Goal: Task Accomplishment & Management: Complete application form

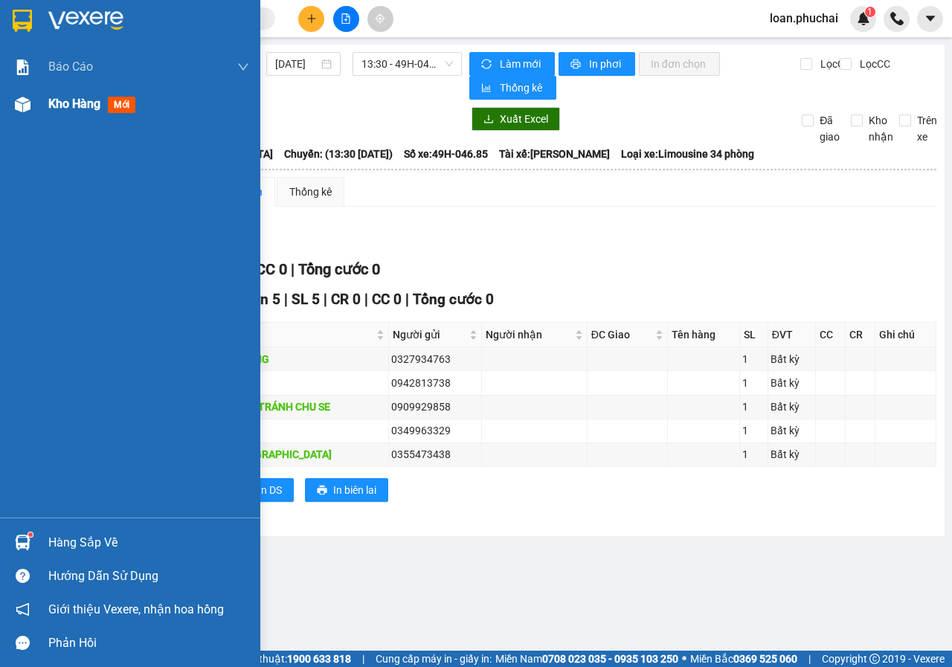
click at [42, 101] on div "Kho hàng mới" at bounding box center [130, 104] width 260 height 37
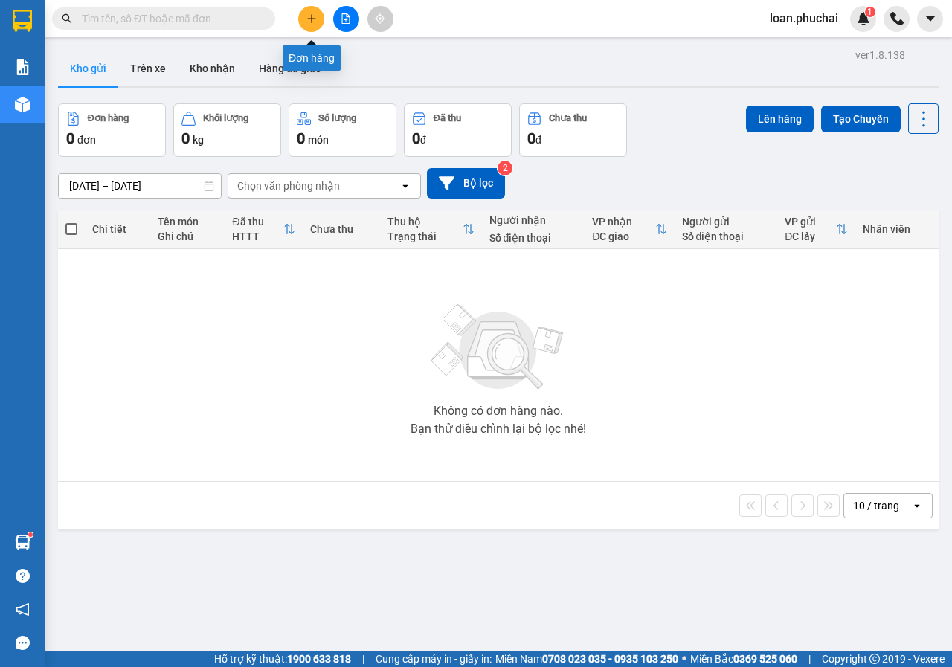
click at [318, 25] on button at bounding box center [311, 19] width 26 height 26
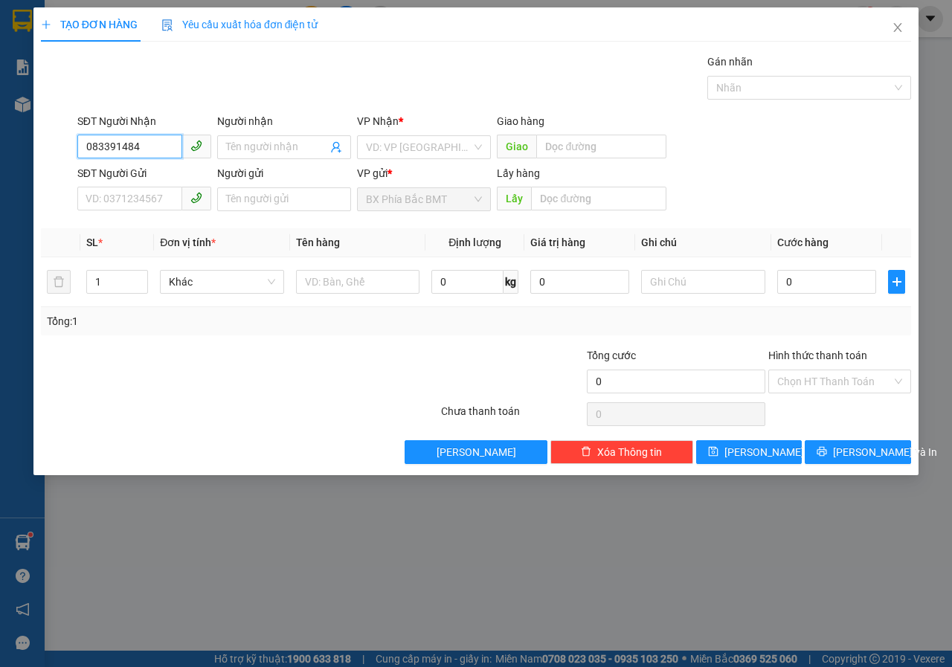
type input "0833914848"
click at [190, 173] on div "0833914848 - [PERSON_NAME]" at bounding box center [159, 177] width 146 height 16
type input "[PERSON_NAME]"
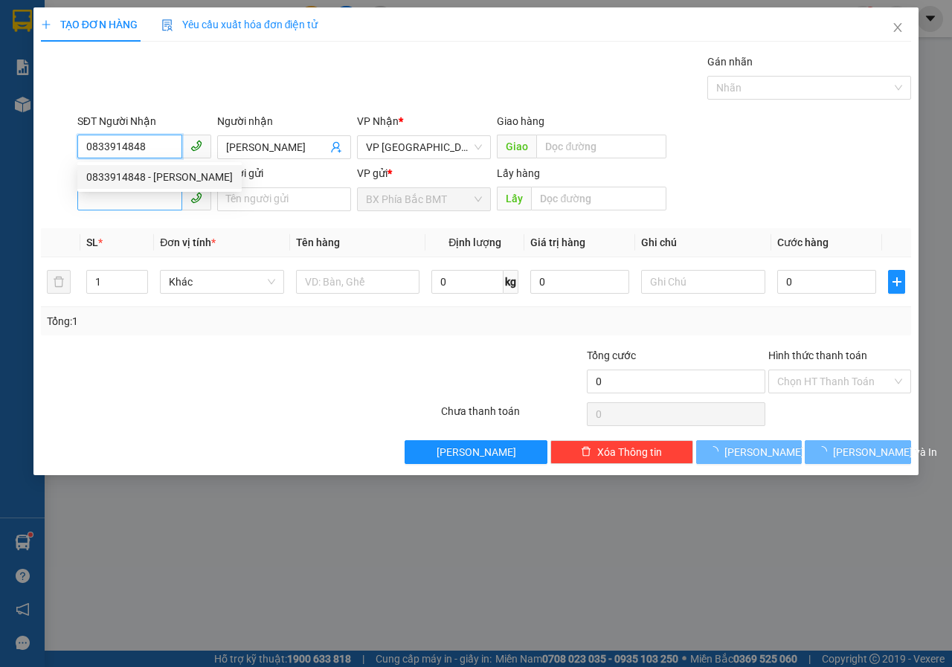
type input "40.000"
type input "0833914848"
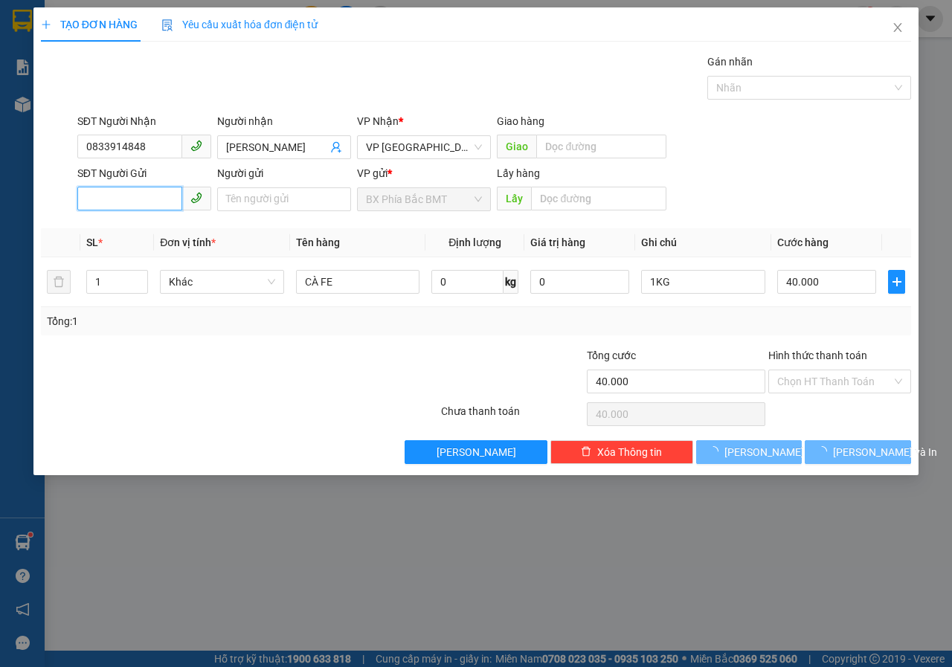
click at [175, 195] on input "SĐT Người Gửi" at bounding box center [129, 199] width 105 height 24
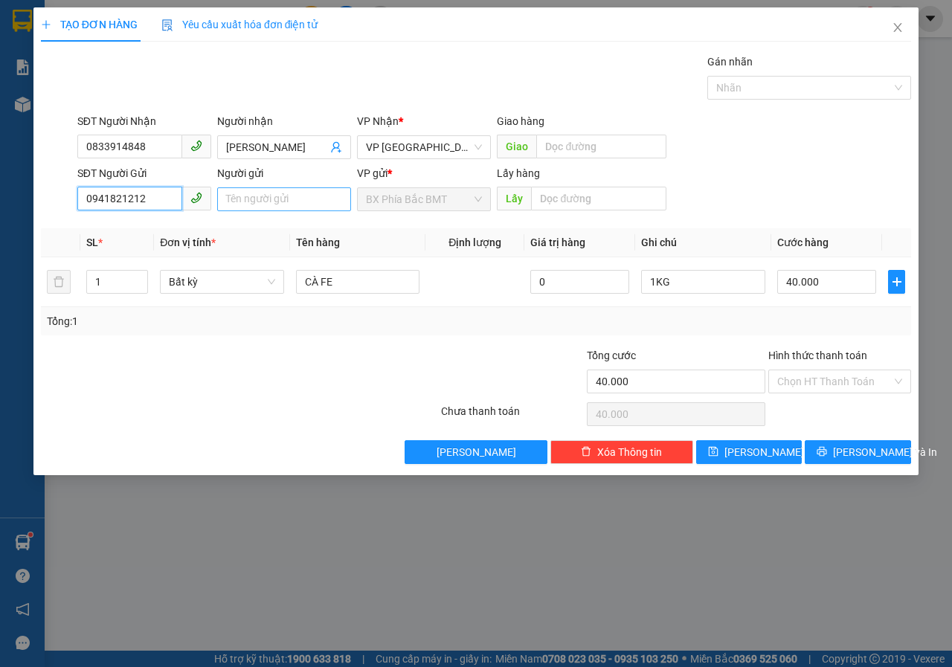
type input "0941821212"
click at [278, 198] on input "Người gửi" at bounding box center [284, 199] width 134 height 24
type input "NHÀ [PERSON_NAME]"
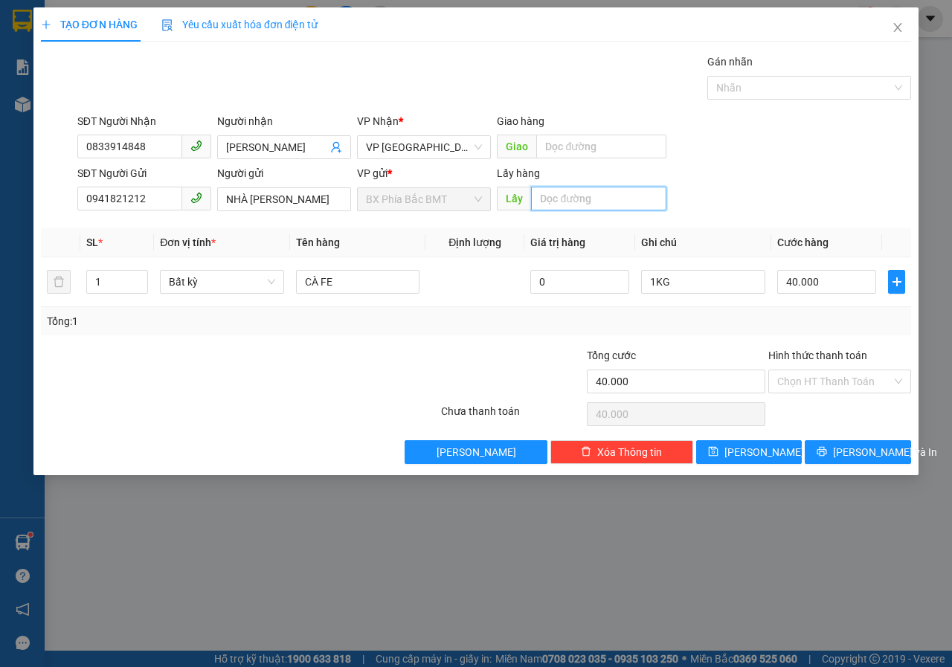
click at [574, 209] on input "text" at bounding box center [598, 199] width 135 height 24
type input "N"
click at [238, 280] on span "Bất kỳ" at bounding box center [222, 282] width 106 height 22
type input "BMT"
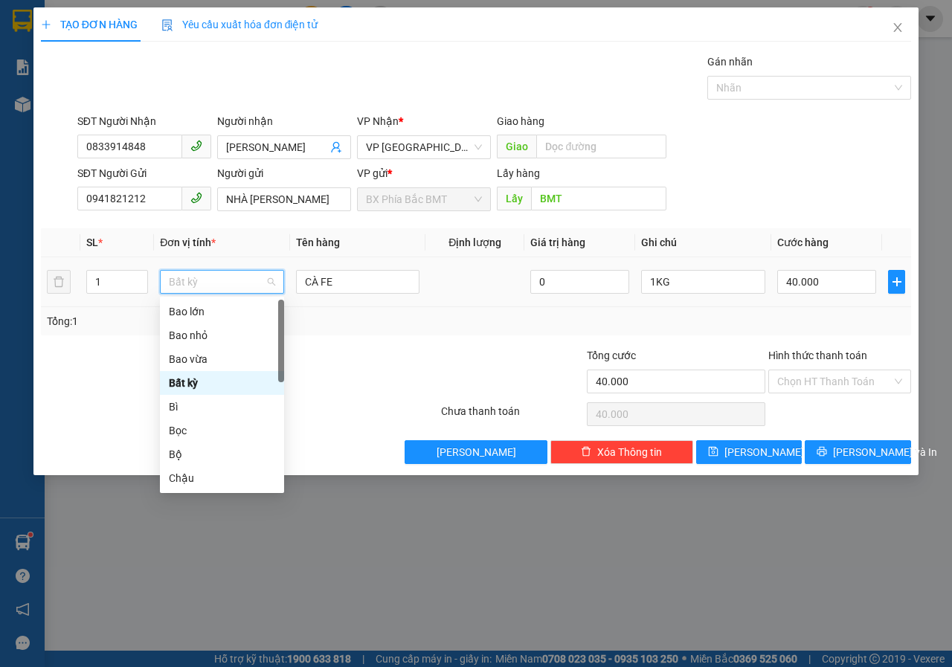
type input "T"
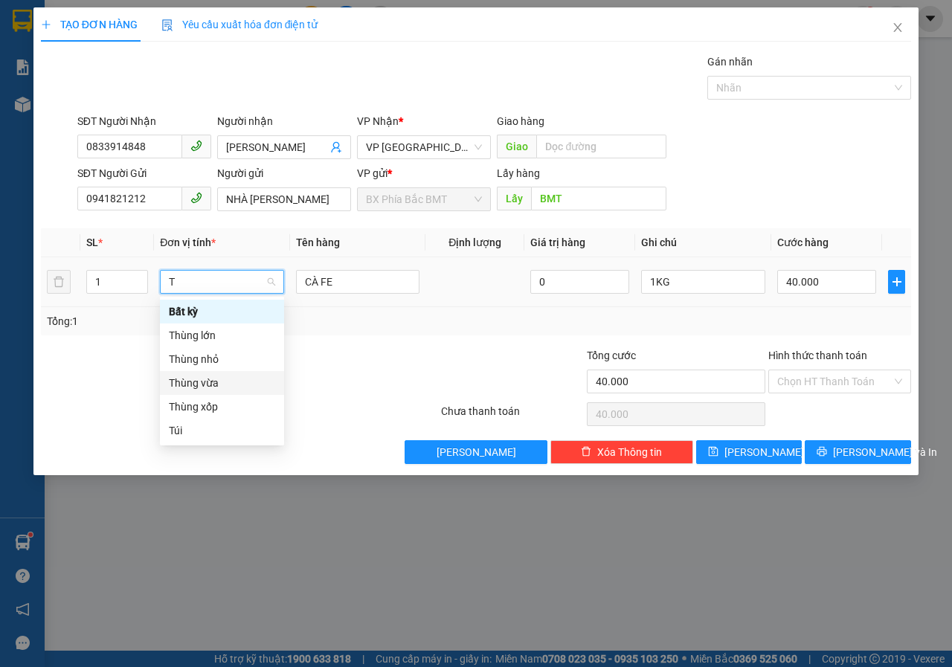
click at [216, 387] on div "Thùng vừa" at bounding box center [222, 383] width 106 height 16
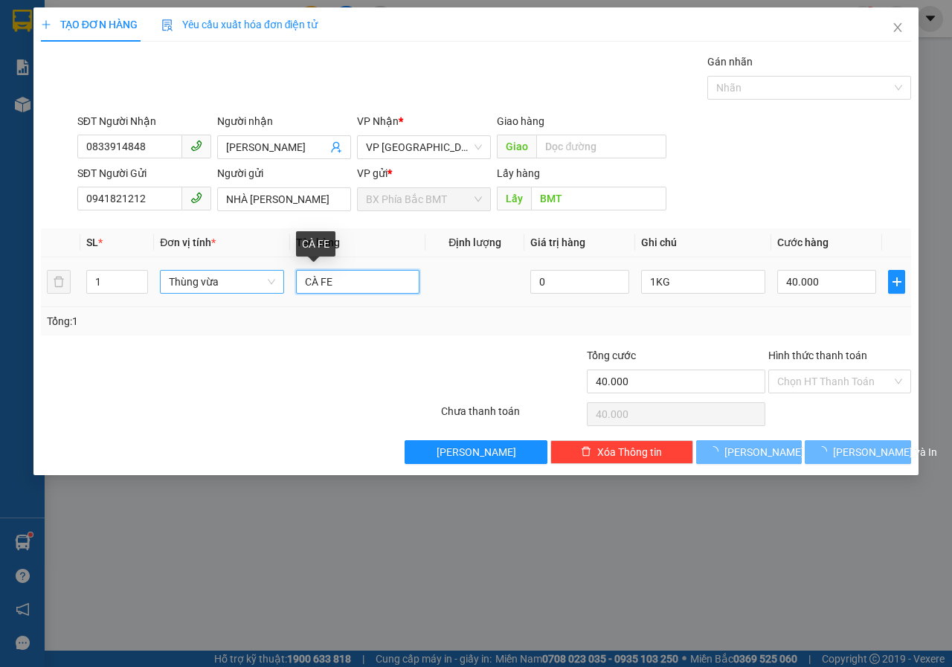
drag, startPoint x: 344, startPoint y: 280, endPoint x: 14, endPoint y: 266, distance: 330.4
click at [146, 272] on tr "1 Thùng vừa CÀ FE 0 1KG 40.000" at bounding box center [476, 282] width 870 height 50
type input "0"
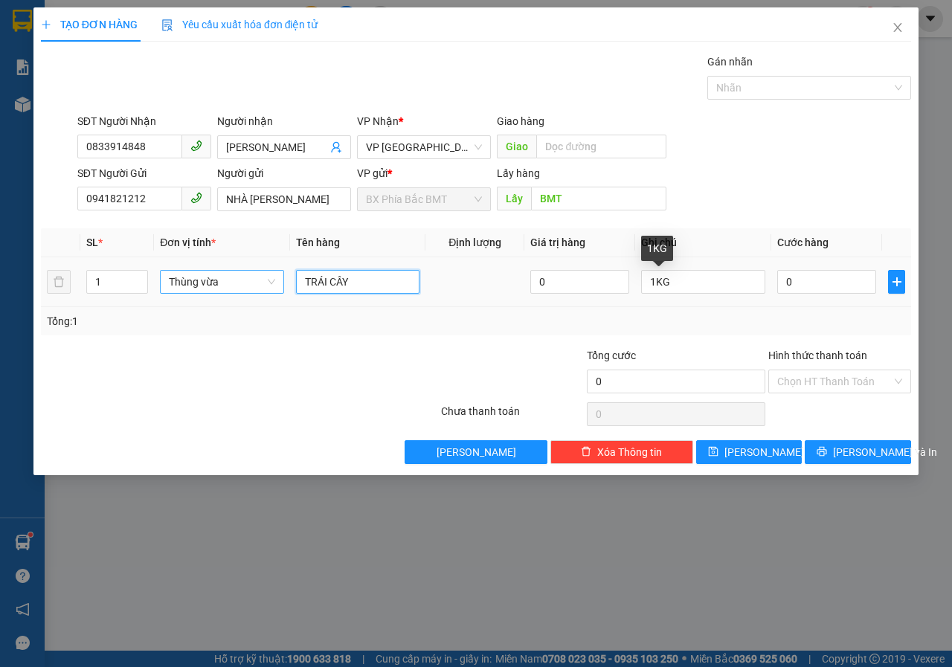
type input "TRÁI CÂY"
drag, startPoint x: 538, startPoint y: 300, endPoint x: 524, endPoint y: 288, distance: 18.4
click at [496, 303] on tr "1 Thùng vừa TRÁI CÂY 0 1KG 0" at bounding box center [476, 282] width 870 height 50
click at [855, 281] on input "0" at bounding box center [826, 282] width 99 height 24
type input "5"
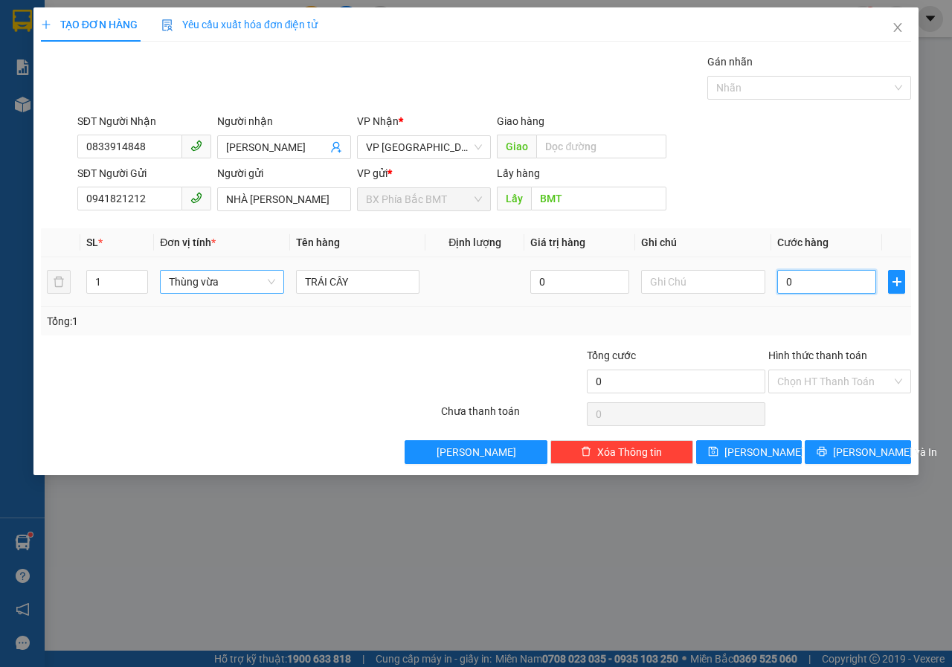
type input "5"
type input "50"
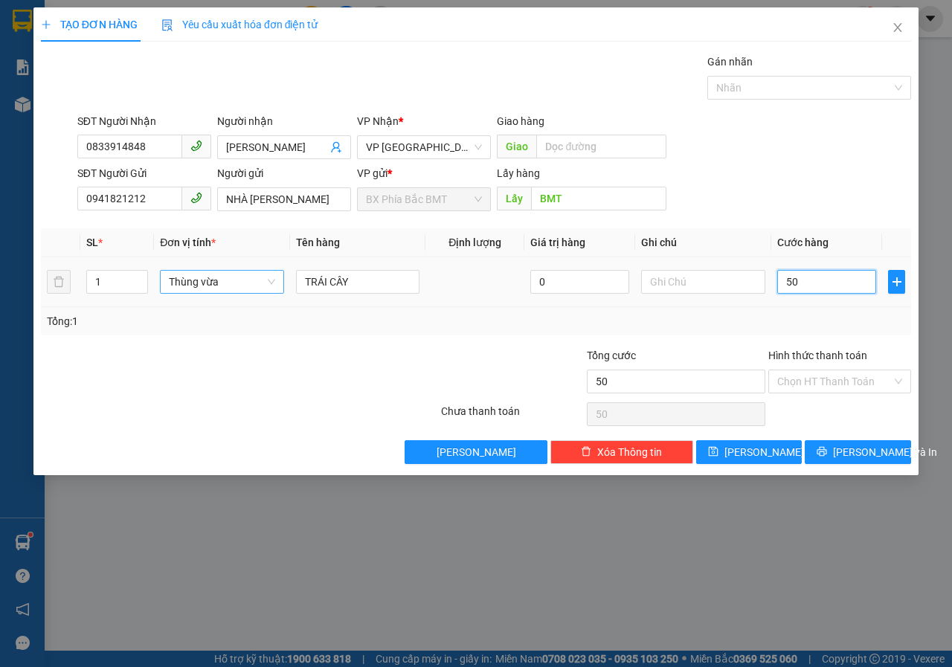
type input "500"
type input "5.000"
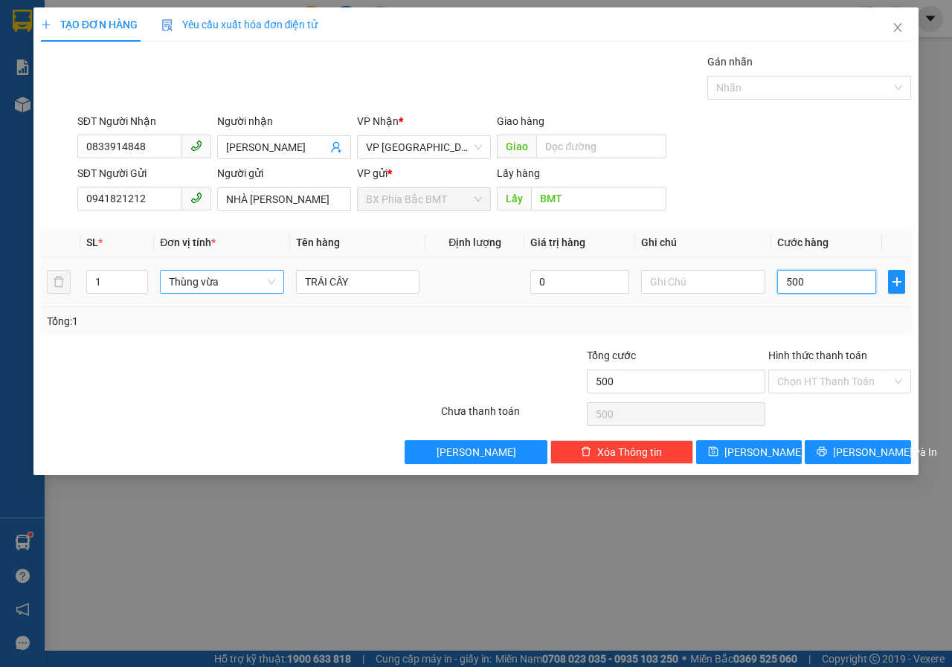
type input "5.000"
type input "50.000"
click at [827, 451] on button "[PERSON_NAME] và In" at bounding box center [858, 452] width 106 height 24
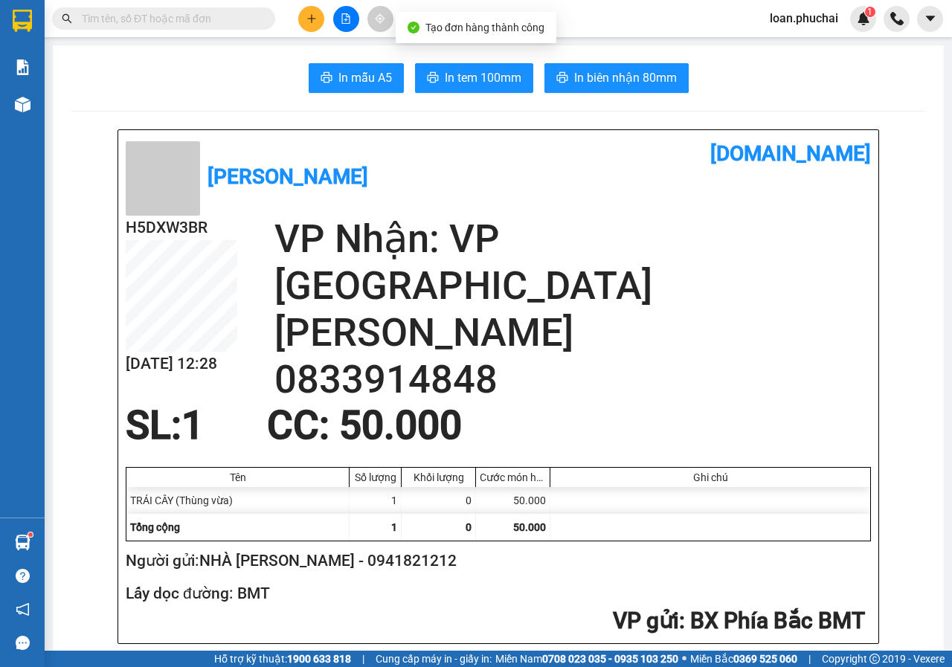
click at [466, 82] on span "In tem 100mm" at bounding box center [483, 77] width 77 height 19
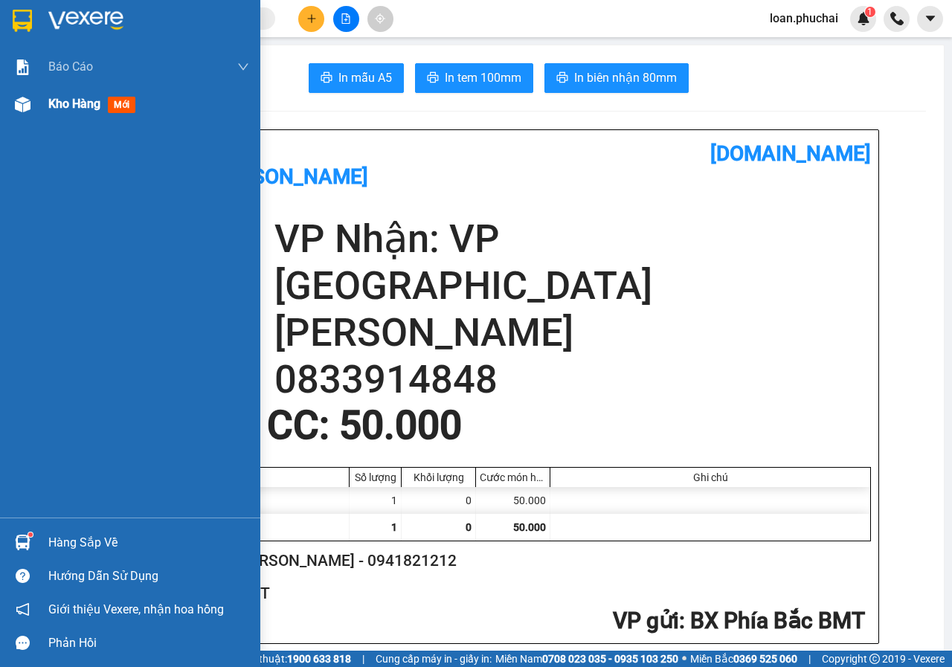
click at [66, 91] on div "Kho hàng mới" at bounding box center [148, 104] width 201 height 37
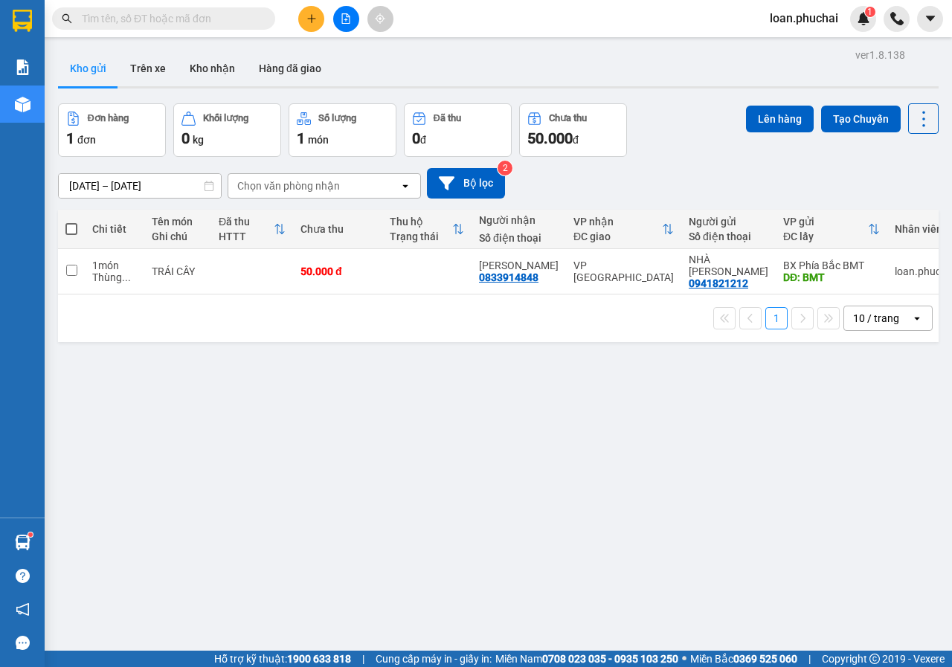
click at [350, 29] on button at bounding box center [346, 19] width 26 height 26
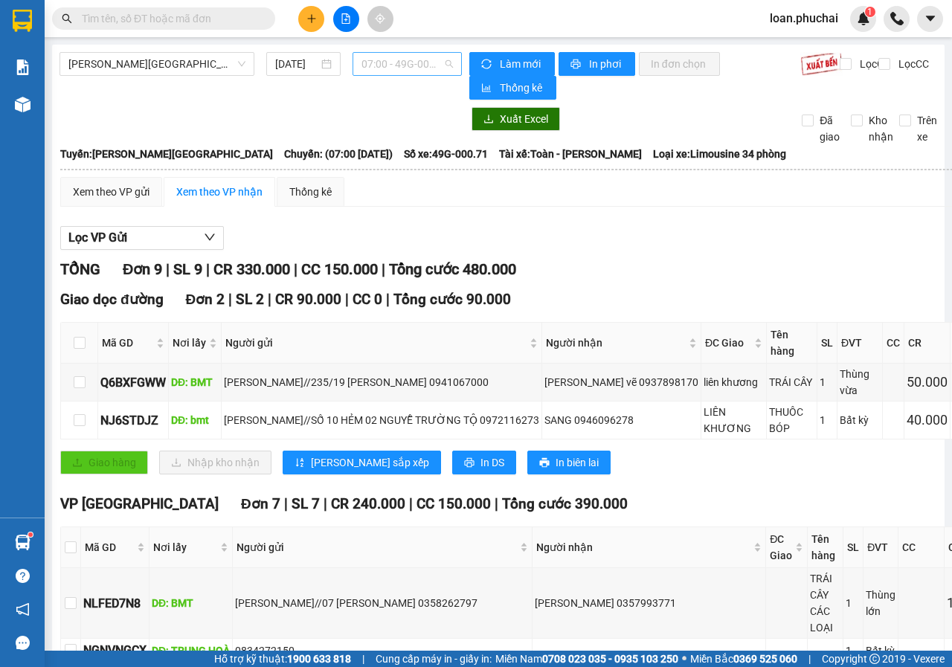
click at [418, 61] on span "07:00 - 49G-000.71" at bounding box center [406, 64] width 91 height 22
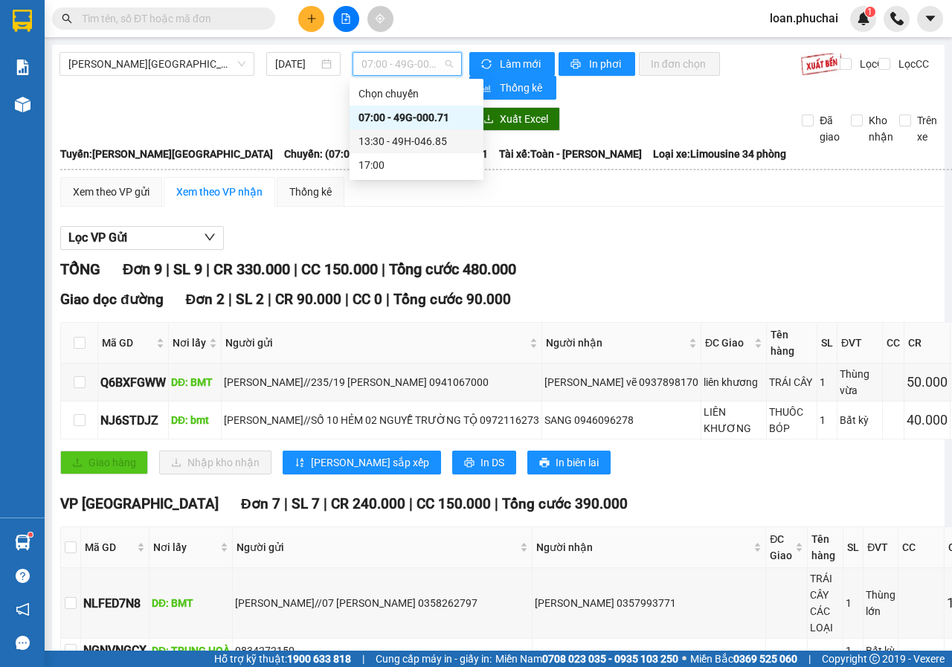
click at [401, 136] on div "13:30 - 49H-046.85" at bounding box center [416, 141] width 116 height 16
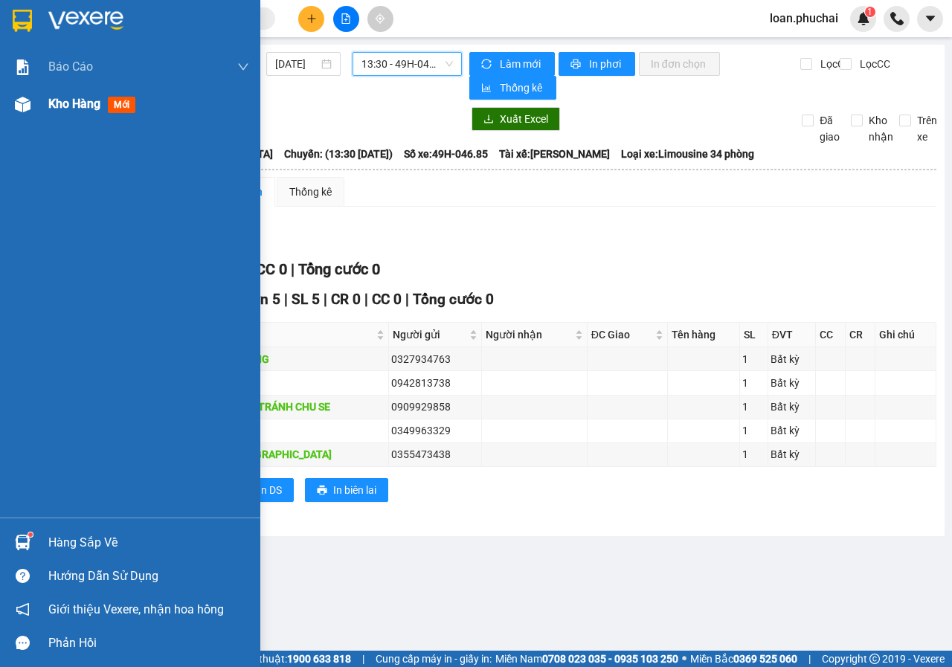
click at [0, 106] on div "Kho hàng mới" at bounding box center [130, 104] width 260 height 37
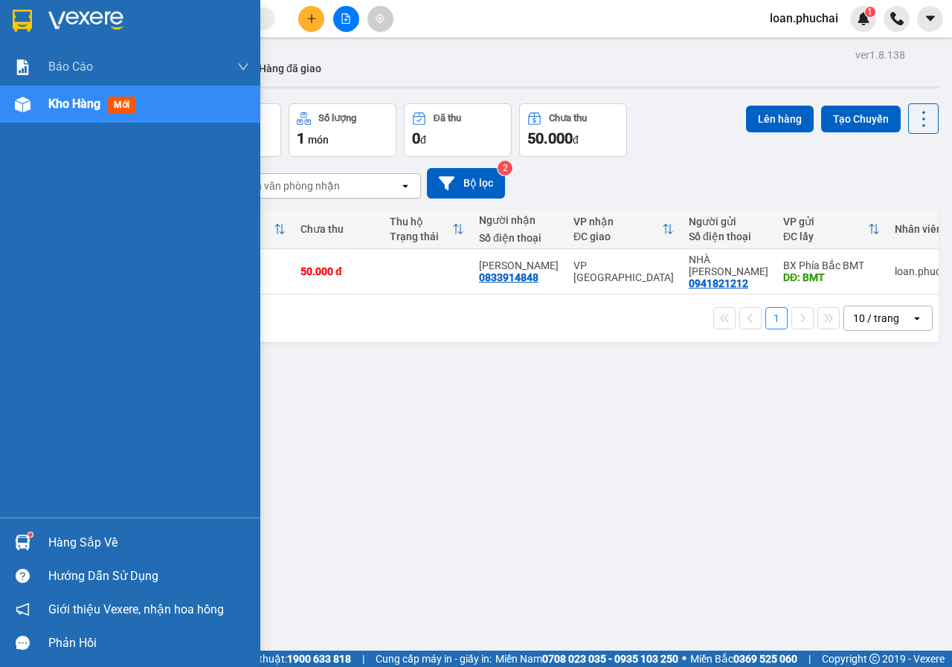
click at [53, 112] on div "Kho hàng mới" at bounding box center [94, 103] width 93 height 19
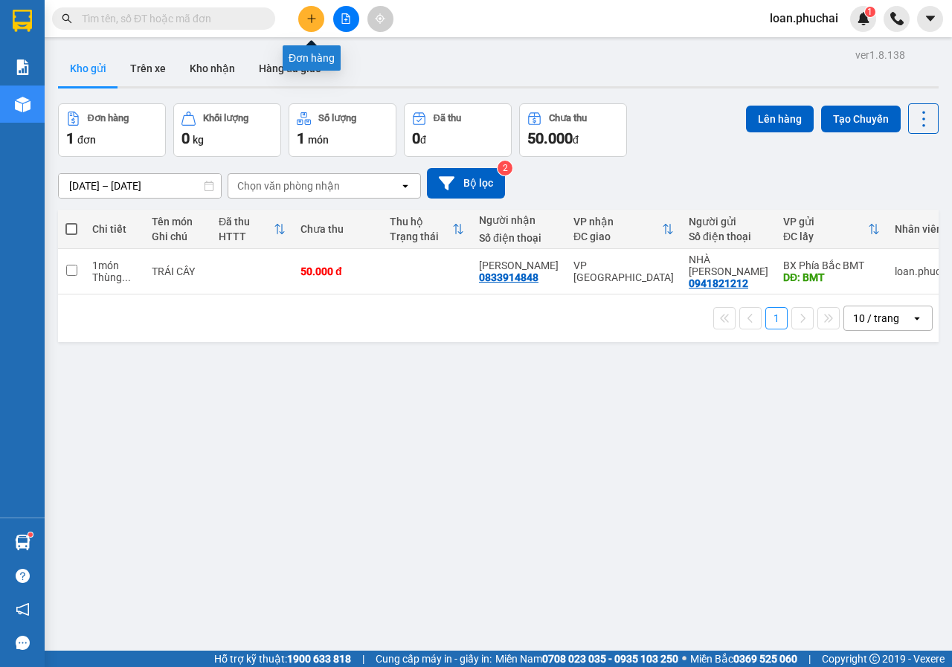
click at [304, 27] on button at bounding box center [311, 19] width 26 height 26
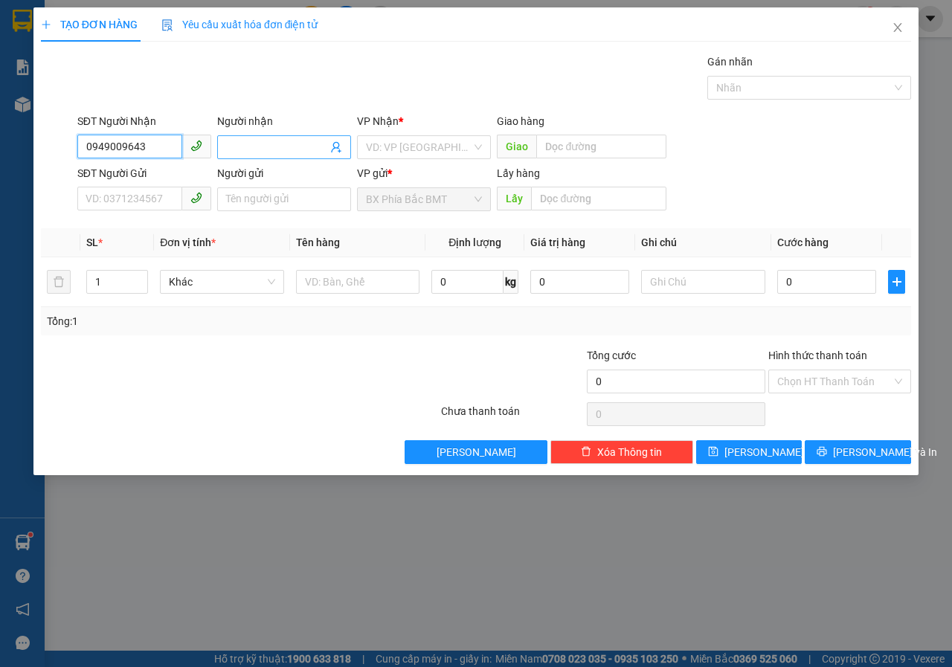
type input "0949009643"
click at [247, 148] on input "Người nhận" at bounding box center [276, 147] width 101 height 16
type input "[PERSON_NAME]"
click at [370, 149] on input "search" at bounding box center [419, 147] width 106 height 22
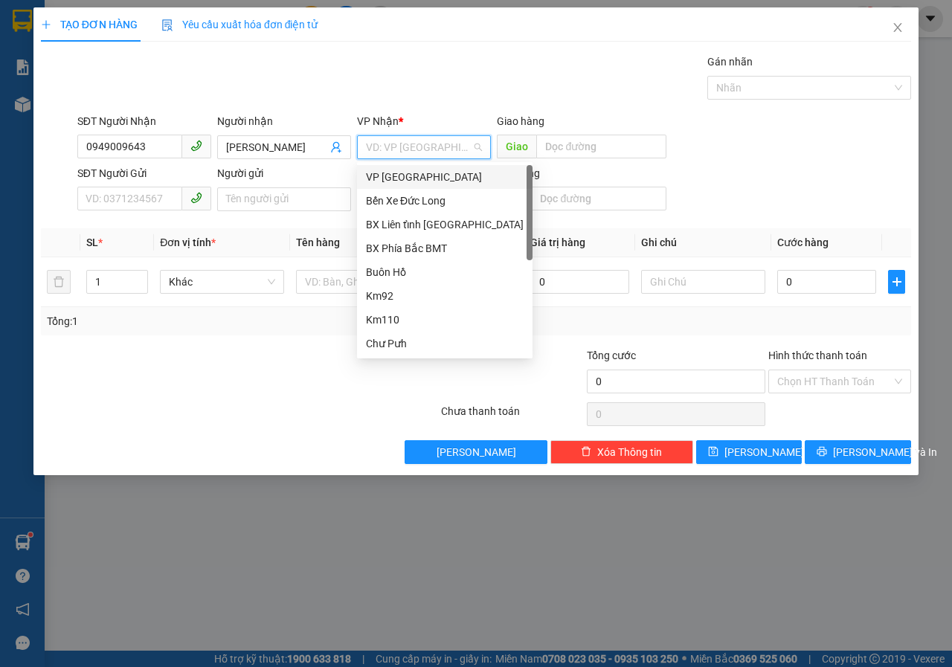
click at [381, 173] on div "VP [GEOGRAPHIC_DATA]" at bounding box center [445, 177] width 158 height 16
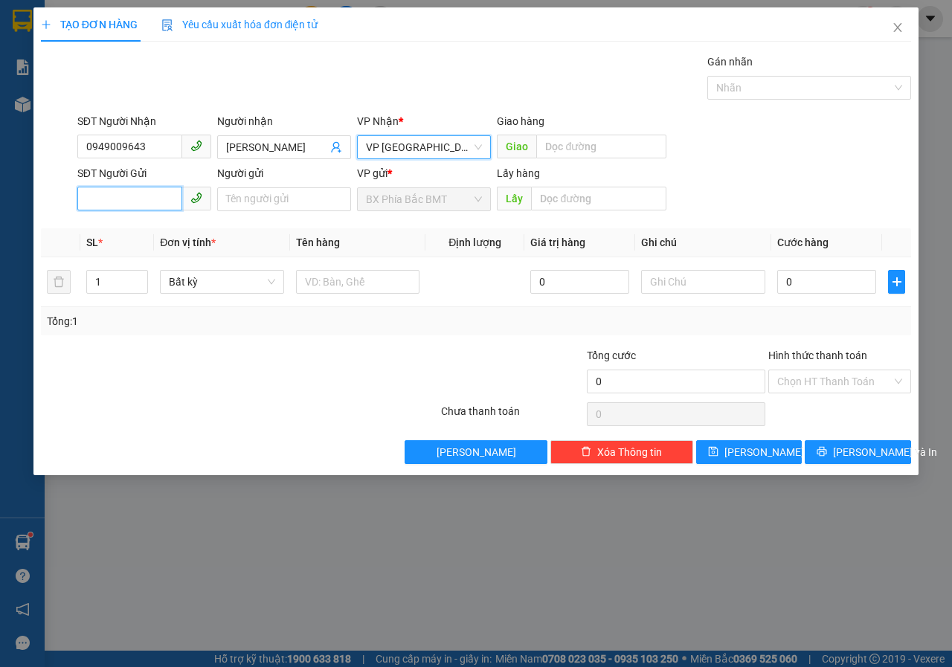
click at [106, 201] on input "SĐT Người Gửi" at bounding box center [129, 199] width 105 height 24
type input "0981000038"
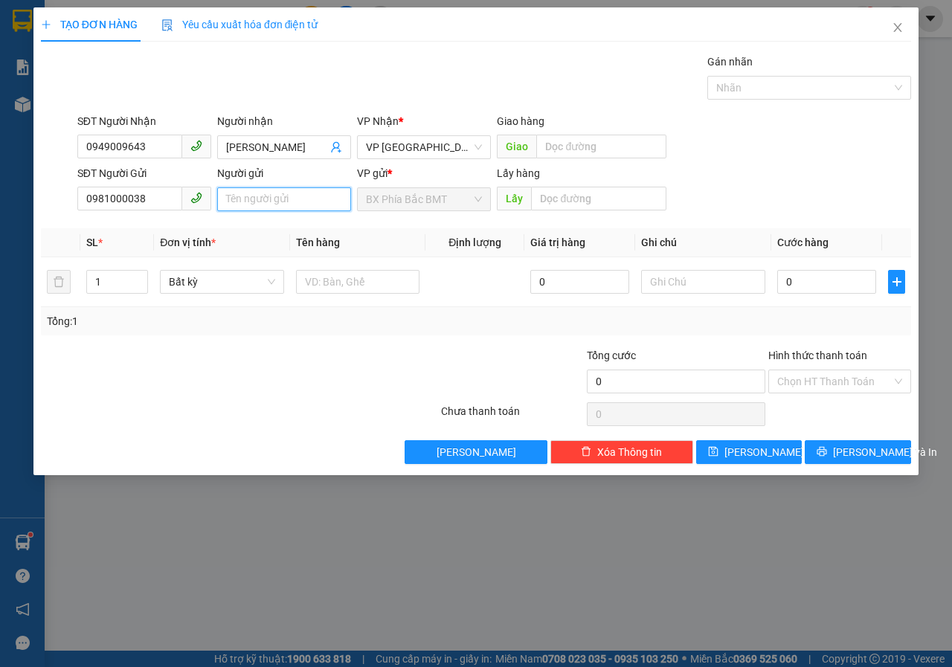
click at [245, 202] on input "Người gửi" at bounding box center [284, 199] width 134 height 24
type input "[PERSON_NAME]//94 [PERSON_NAME]"
click at [545, 193] on input "text" at bounding box center [598, 199] width 135 height 24
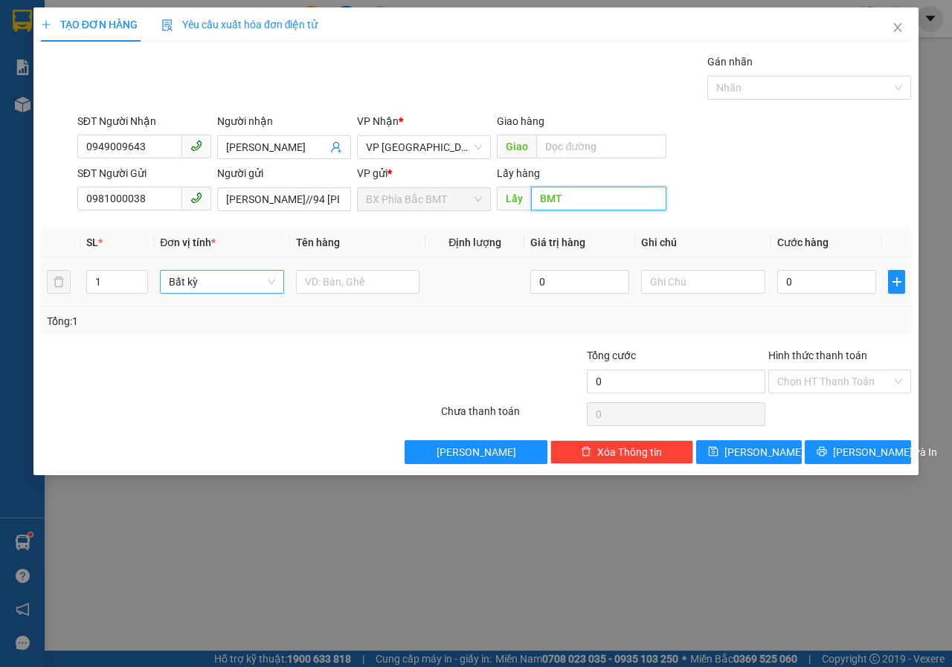
click at [203, 291] on span "Bất kỳ" at bounding box center [222, 282] width 106 height 22
type input "BMT"
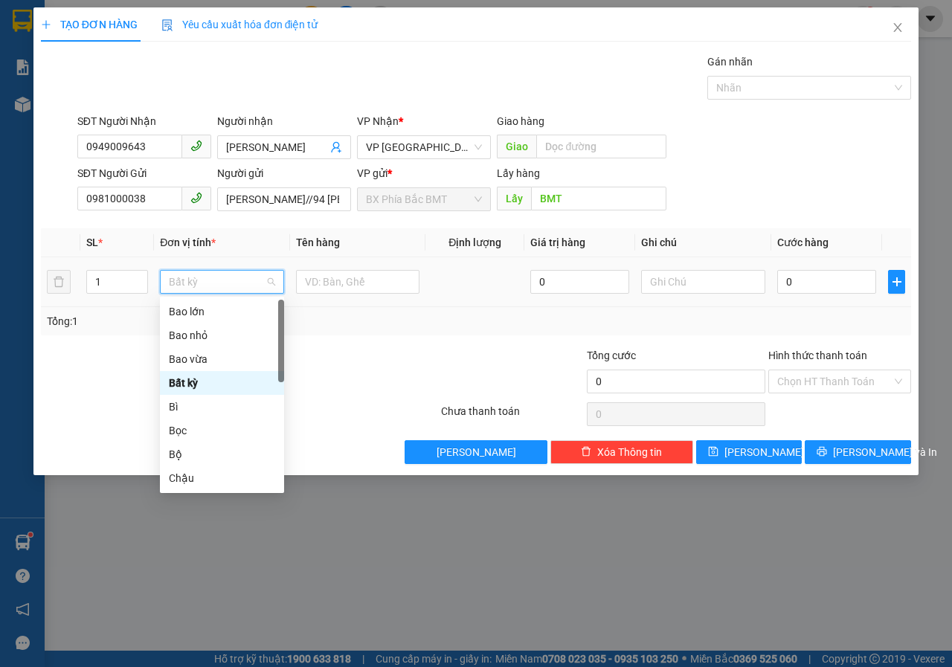
type input "T"
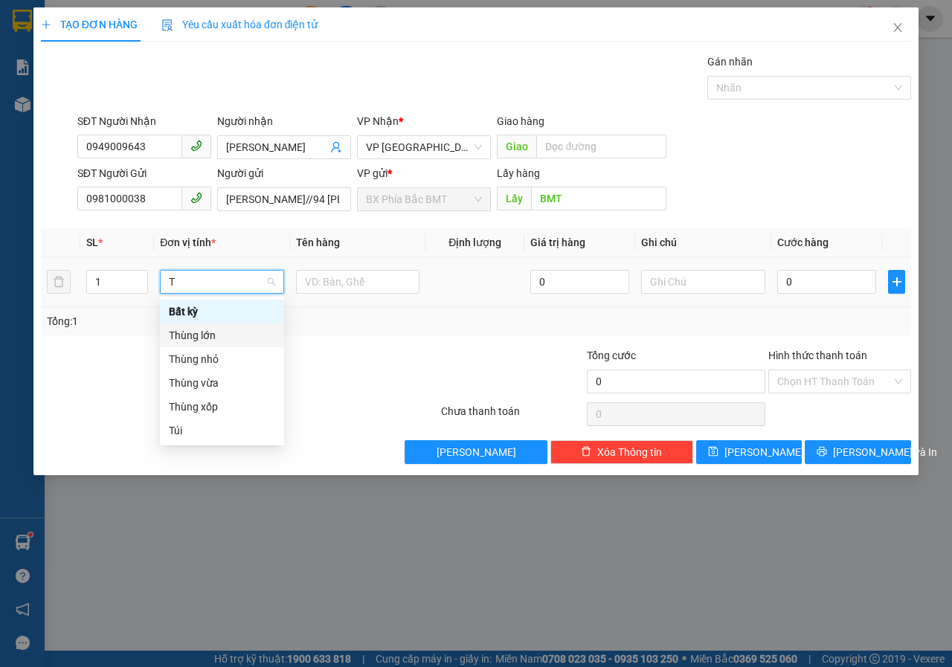
drag, startPoint x: 213, startPoint y: 334, endPoint x: 361, endPoint y: 290, distance: 154.3
click at [213, 333] on div "Thùng lớn" at bounding box center [222, 335] width 106 height 16
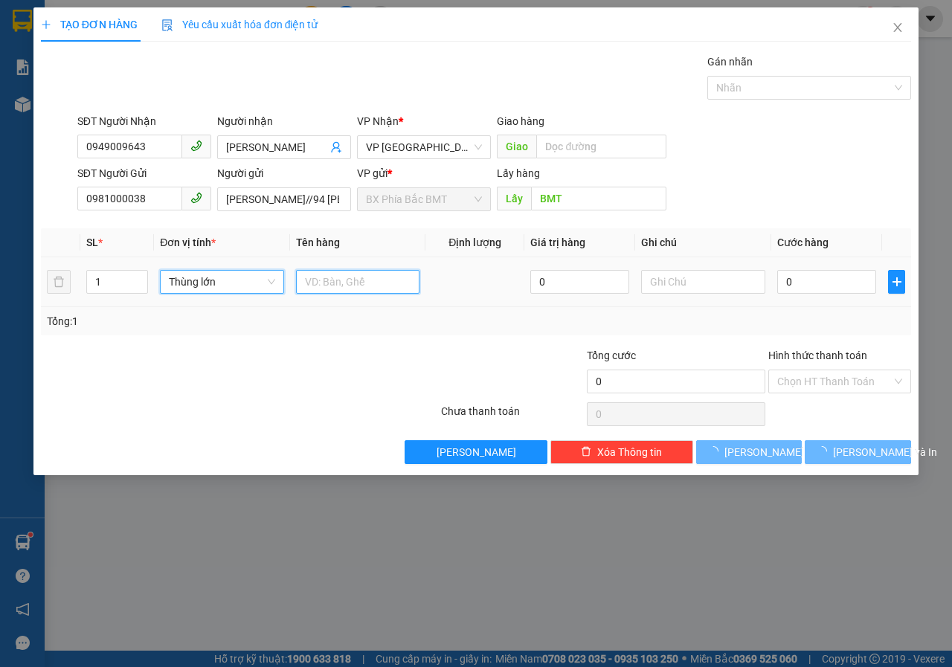
click at [364, 290] on input "text" at bounding box center [358, 282] width 124 height 24
click at [367, 282] on input "text" at bounding box center [358, 282] width 124 height 24
type input "QUẦN ÁO"
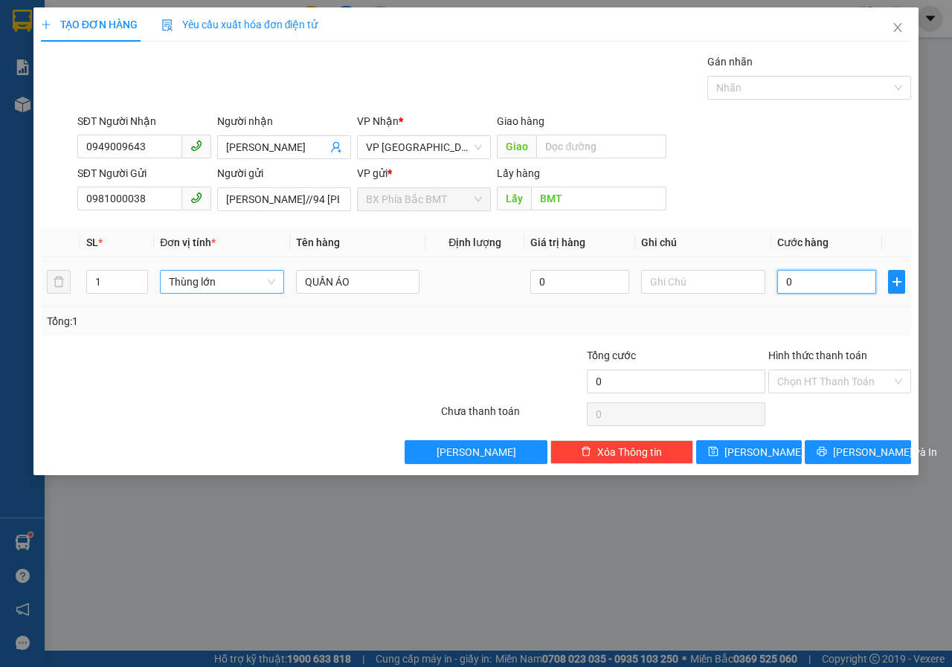
click at [802, 283] on input "0" at bounding box center [826, 282] width 99 height 24
type input "1"
type input "10"
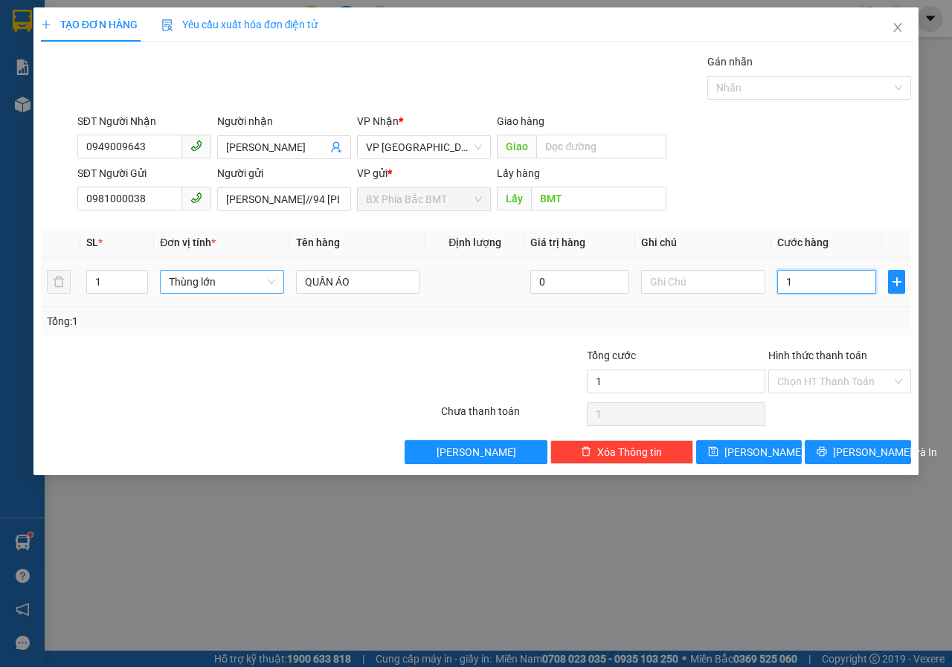
type input "10"
type input "100"
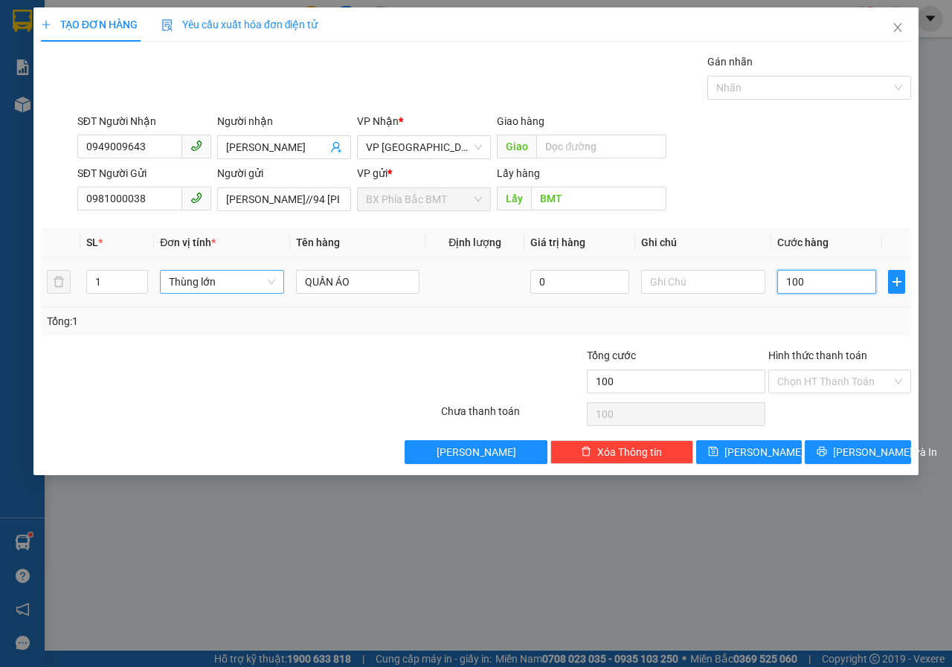
type input "1.000"
type input "10.000"
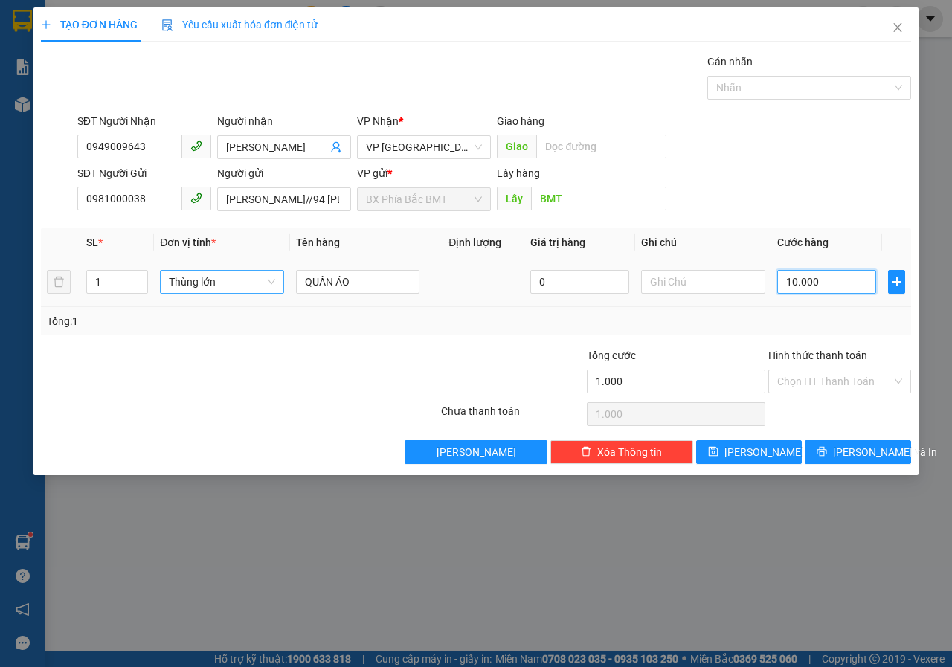
type input "10.000"
type input "100.000"
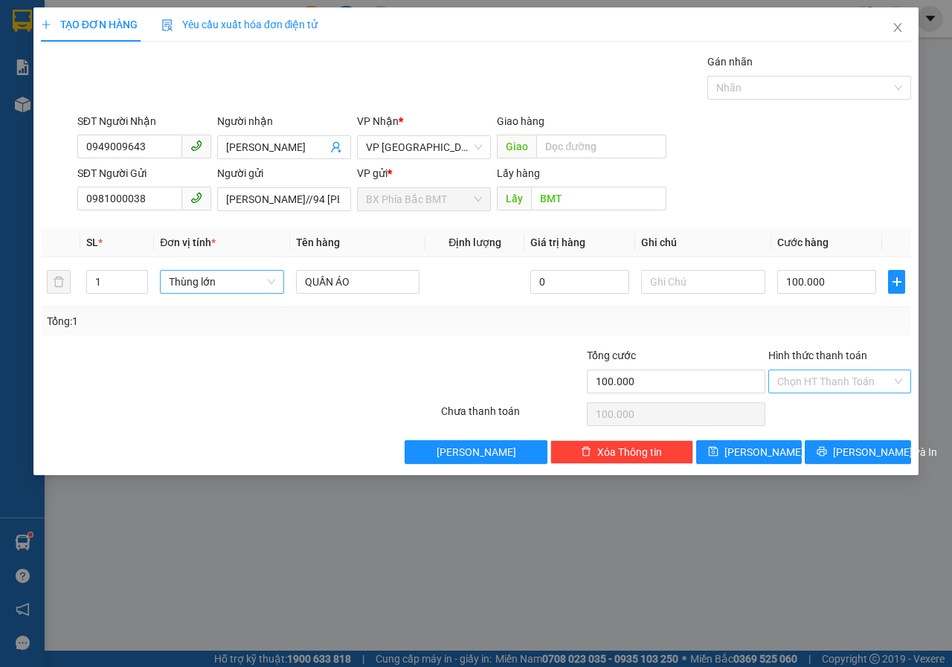
click at [860, 390] on input "Hình thức thanh toán" at bounding box center [834, 381] width 115 height 22
drag, startPoint x: 844, startPoint y: 411, endPoint x: 849, endPoint y: 446, distance: 35.3
click at [844, 412] on div "Tại văn phòng" at bounding box center [839, 411] width 125 height 16
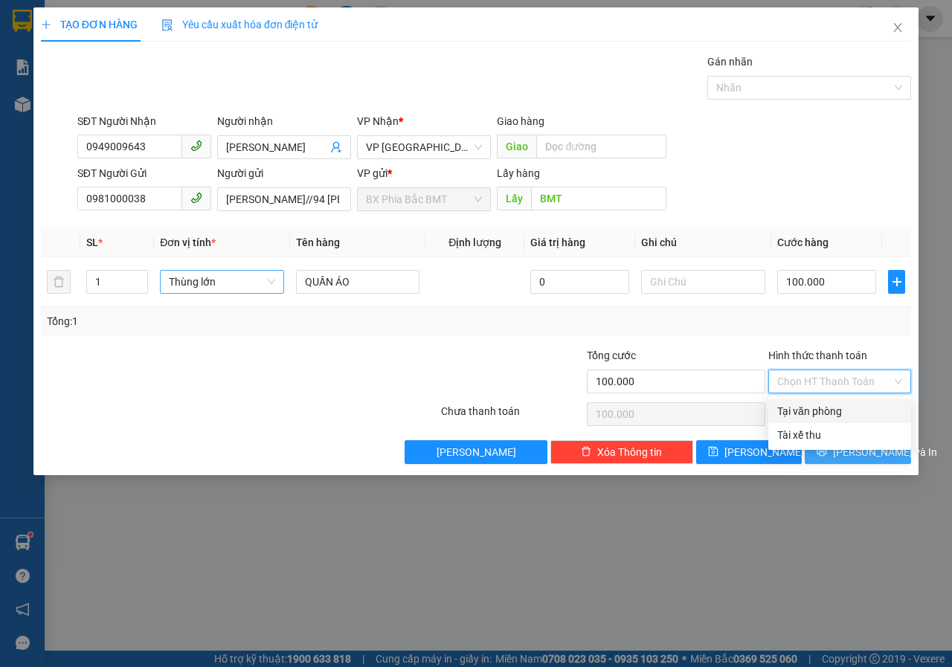
type input "0"
click at [849, 446] on span "[PERSON_NAME] và In" at bounding box center [885, 452] width 104 height 16
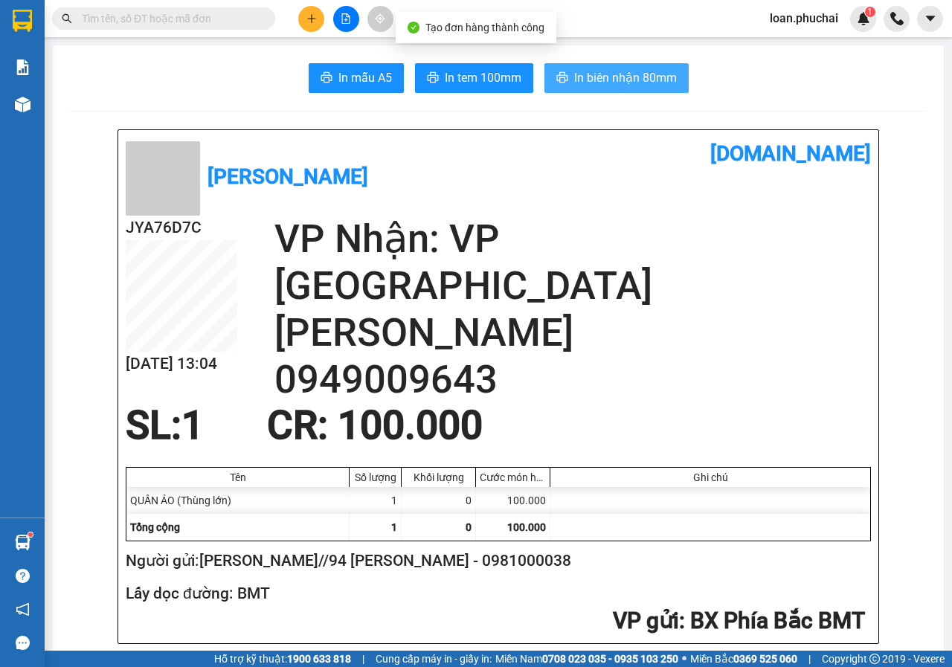
click at [579, 71] on span "In biên nhận 80mm" at bounding box center [625, 77] width 103 height 19
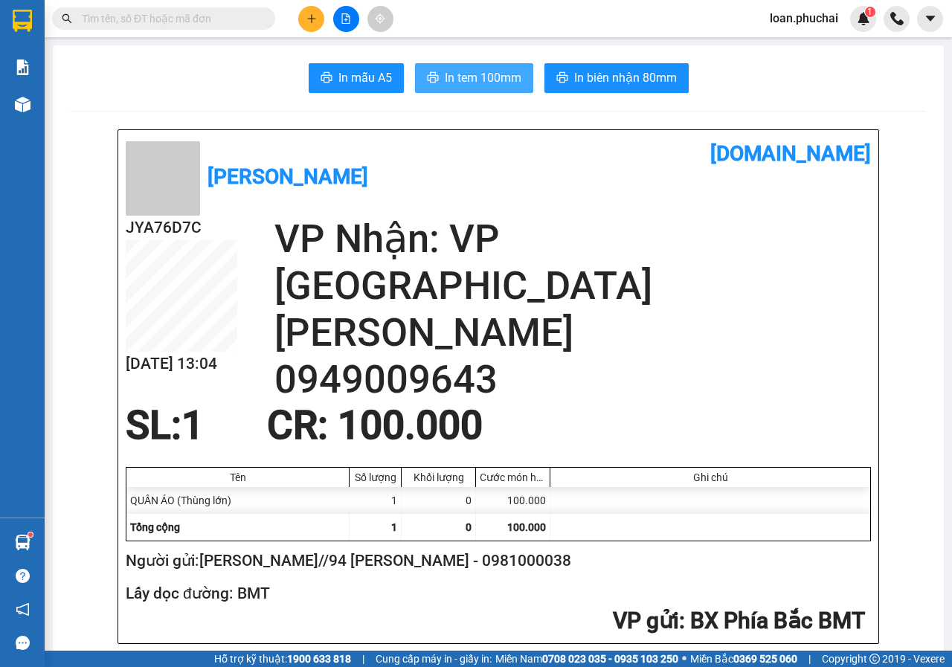
click at [489, 80] on span "In tem 100mm" at bounding box center [483, 77] width 77 height 19
click at [143, 25] on input "text" at bounding box center [169, 18] width 175 height 16
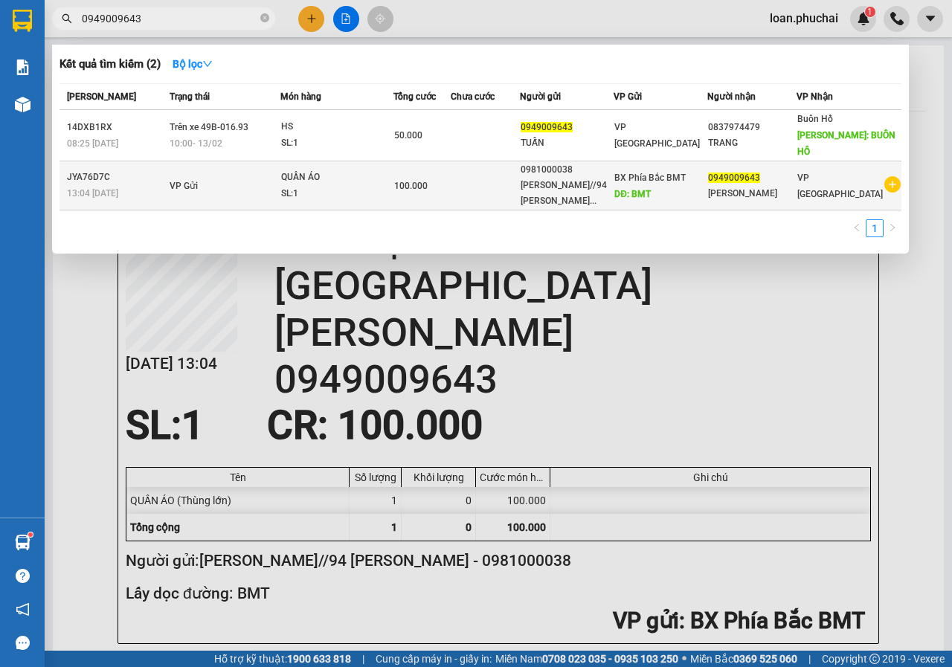
type input "0949009643"
click at [706, 176] on div "BX Phía Bắc BMT DĐ: BMT" at bounding box center [660, 186] width 92 height 33
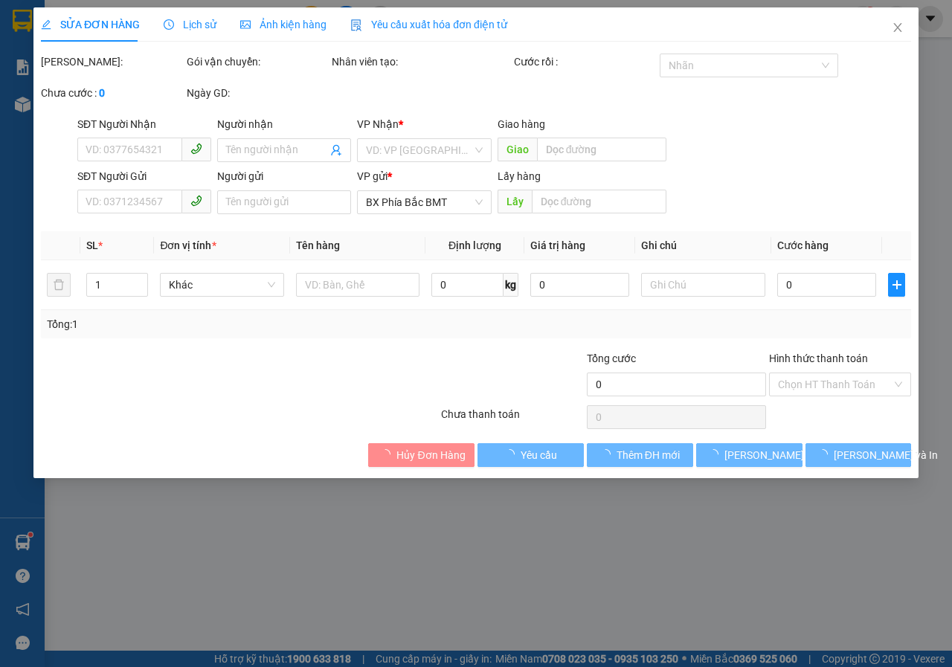
type input "0949009643"
type input "[PERSON_NAME]"
type input "0981000038"
type input "[PERSON_NAME]//94 [PERSON_NAME]"
type input "BMT"
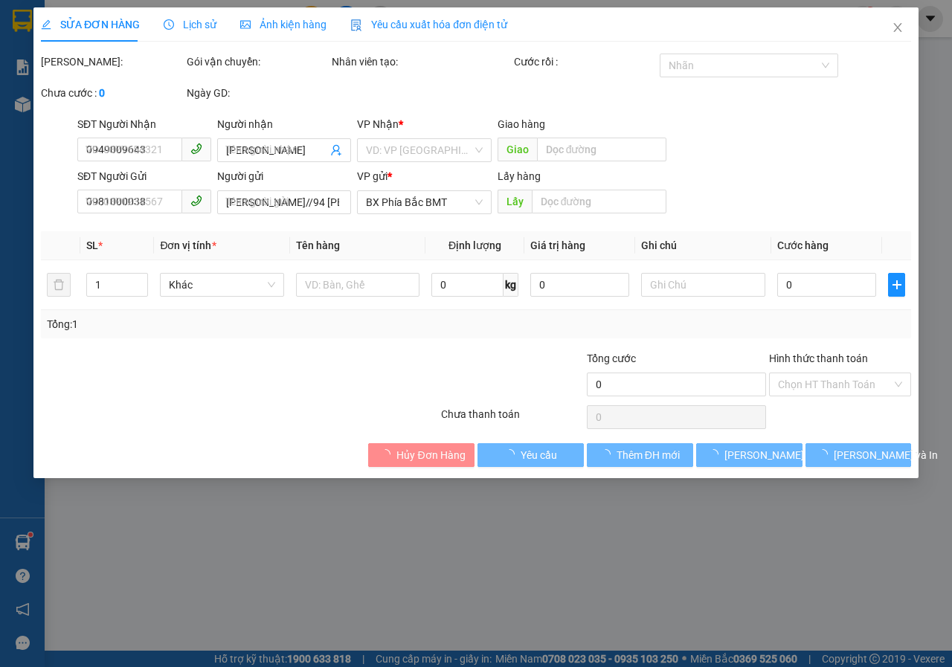
type input "100.000"
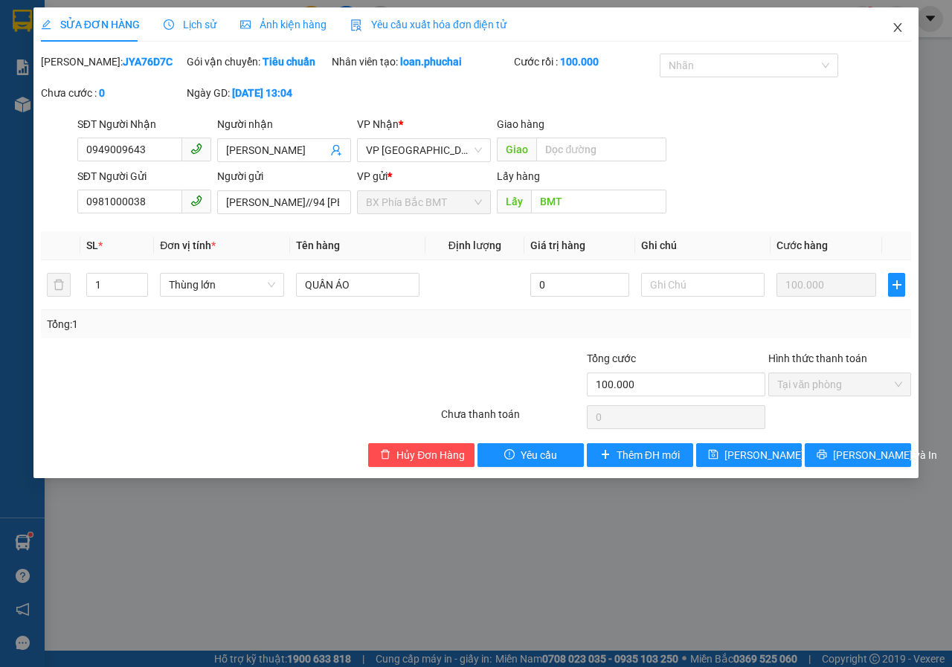
click at [898, 29] on icon "close" at bounding box center [898, 27] width 8 height 9
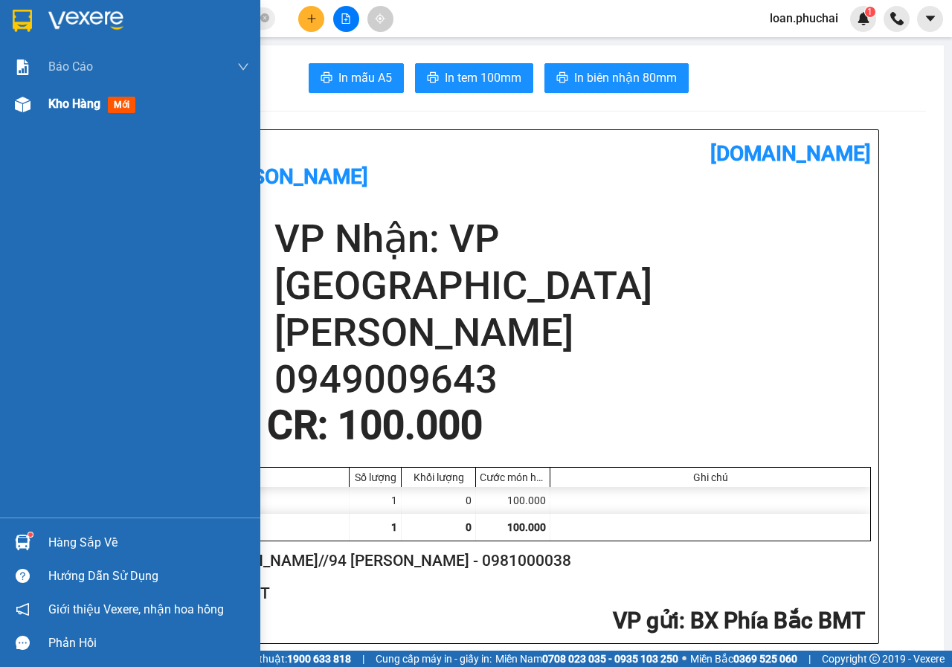
click at [16, 106] on img at bounding box center [23, 105] width 16 height 16
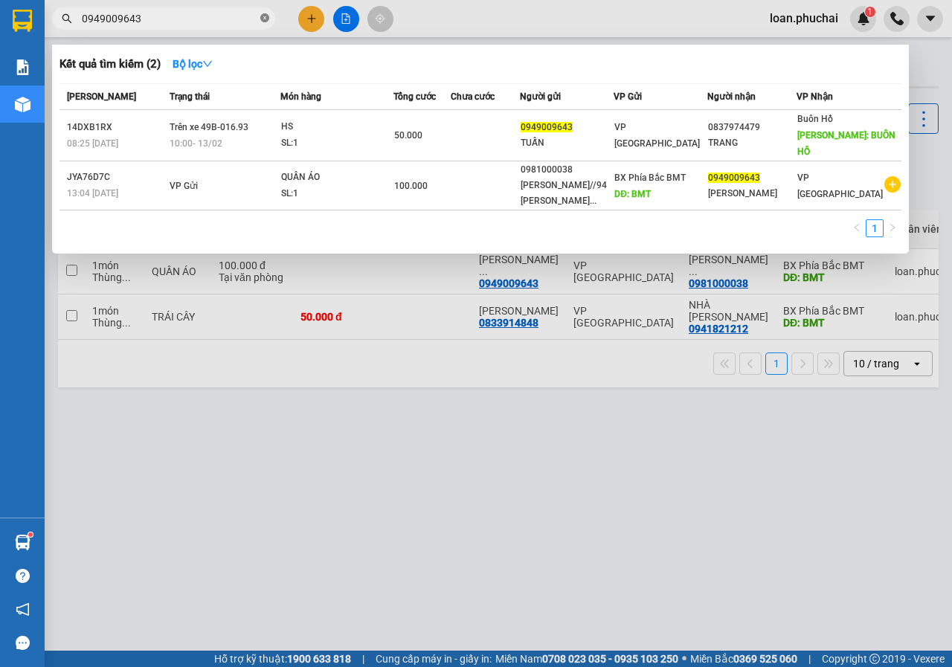
click at [265, 18] on icon "close-circle" at bounding box center [264, 17] width 9 height 9
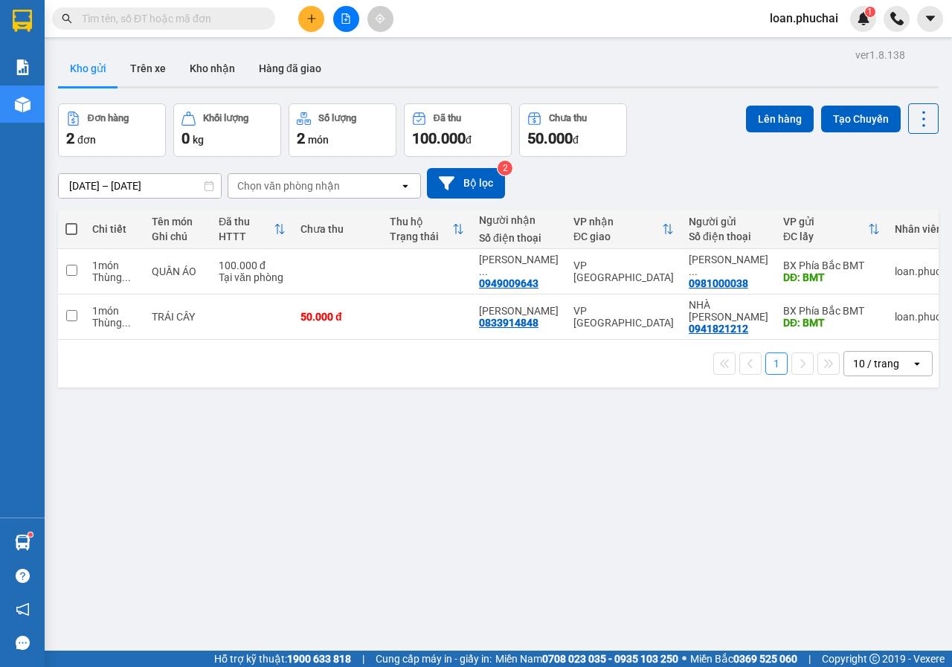
click at [146, 25] on input "text" at bounding box center [169, 18] width 175 height 16
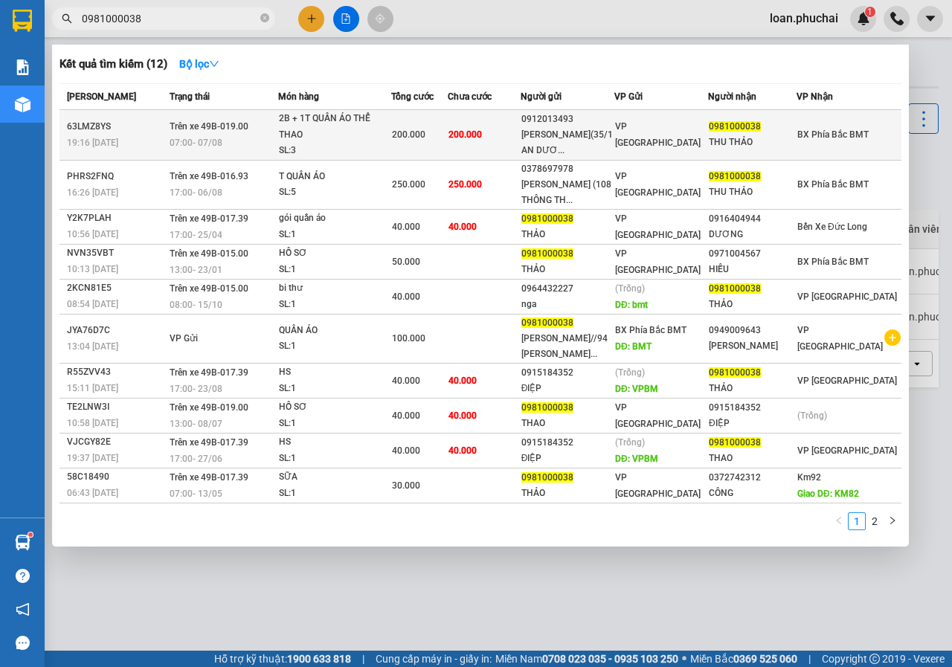
type input "0981000038"
click at [425, 140] on span "200.000" at bounding box center [408, 134] width 33 height 10
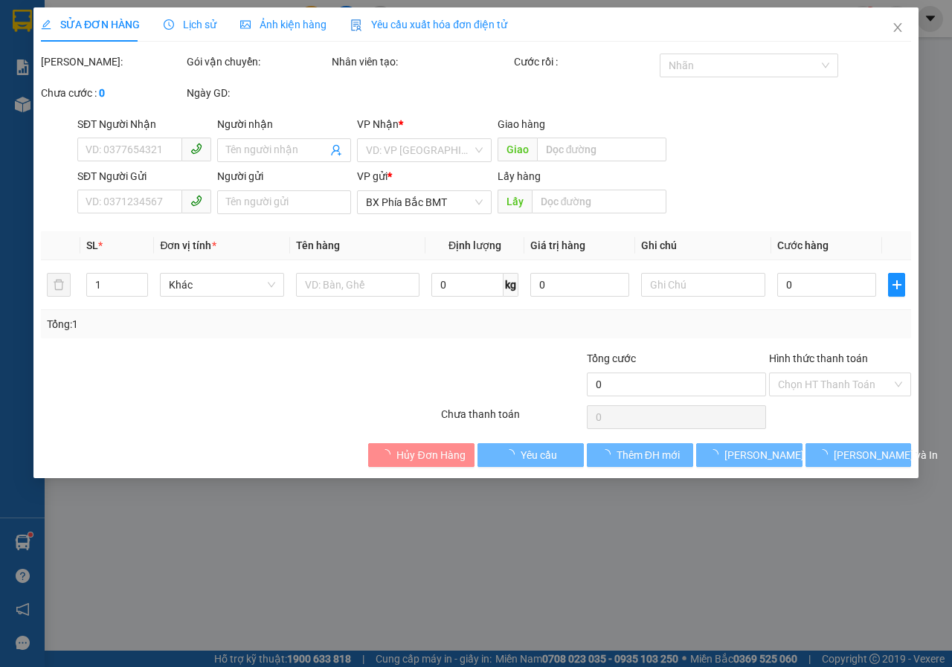
type input "0981000038"
type input "THU THẢO"
type input "0912013493"
type input "[PERSON_NAME](35/1 AN [PERSON_NAME])"
type input "200.000"
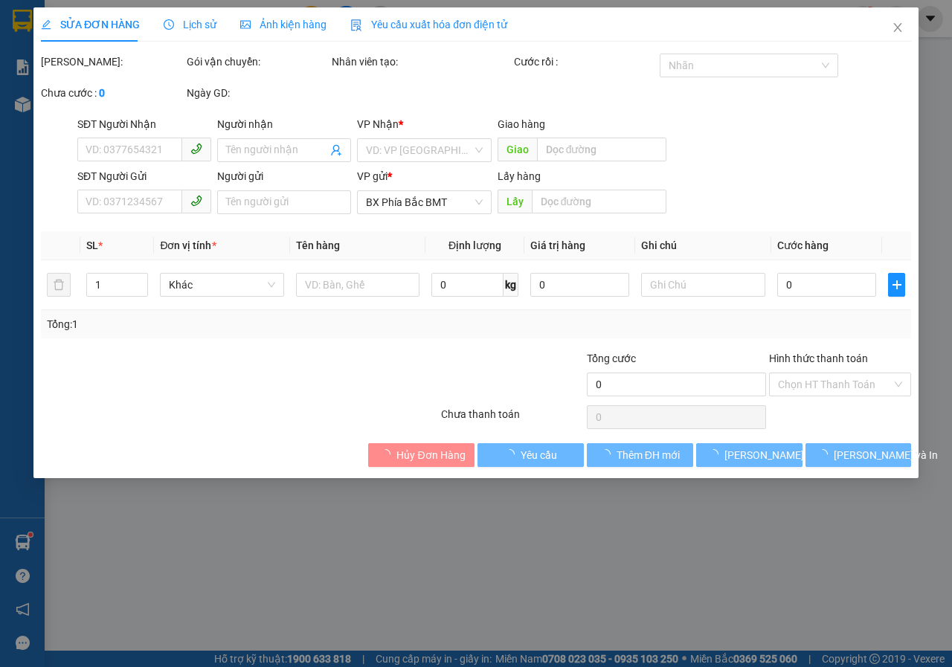
type input "200.000"
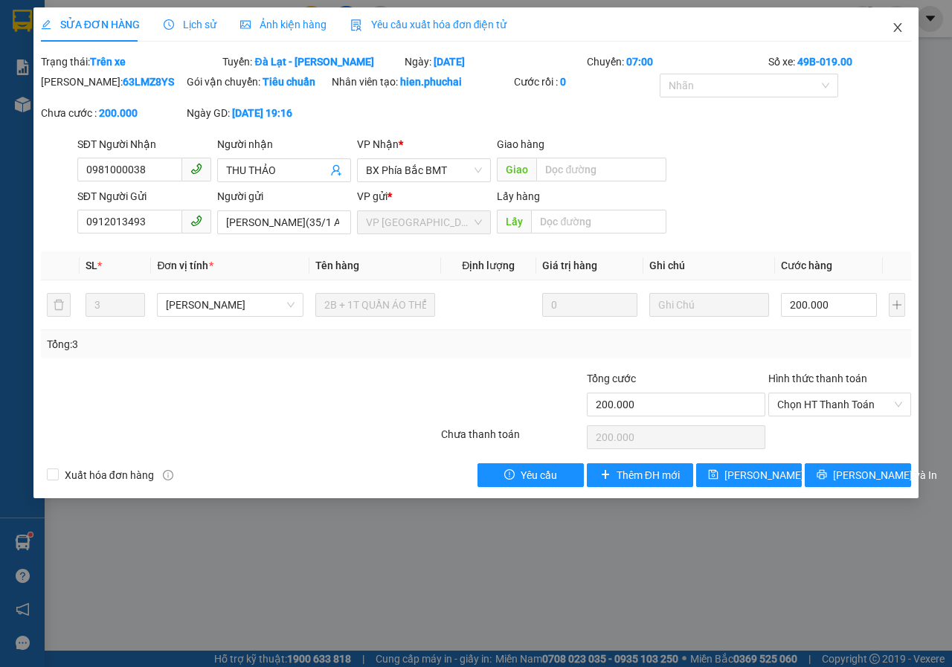
click at [909, 30] on span "Close" at bounding box center [898, 28] width 42 height 42
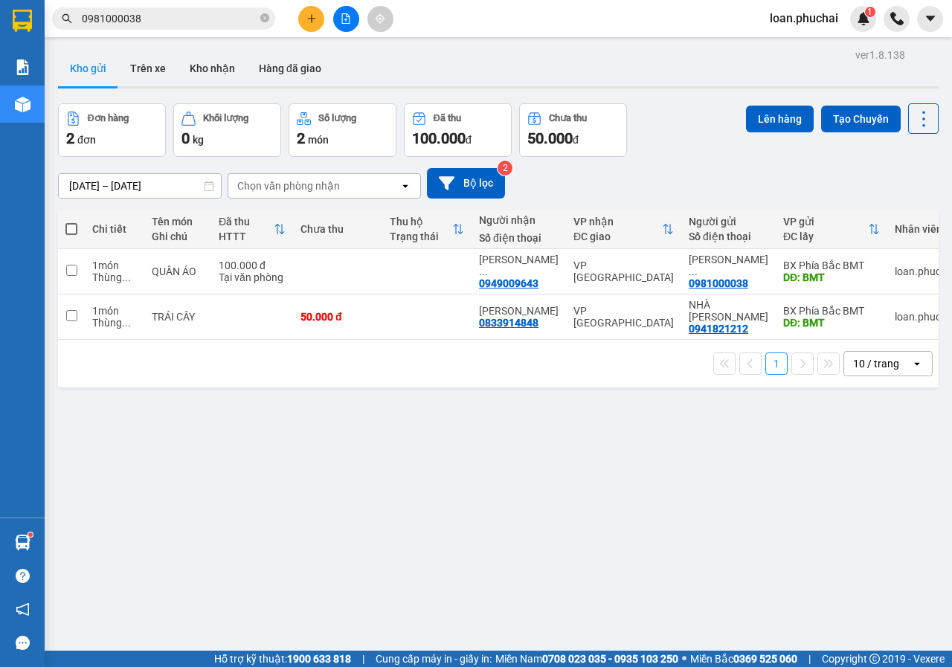
click at [225, 19] on input "0981000038" at bounding box center [169, 18] width 175 height 16
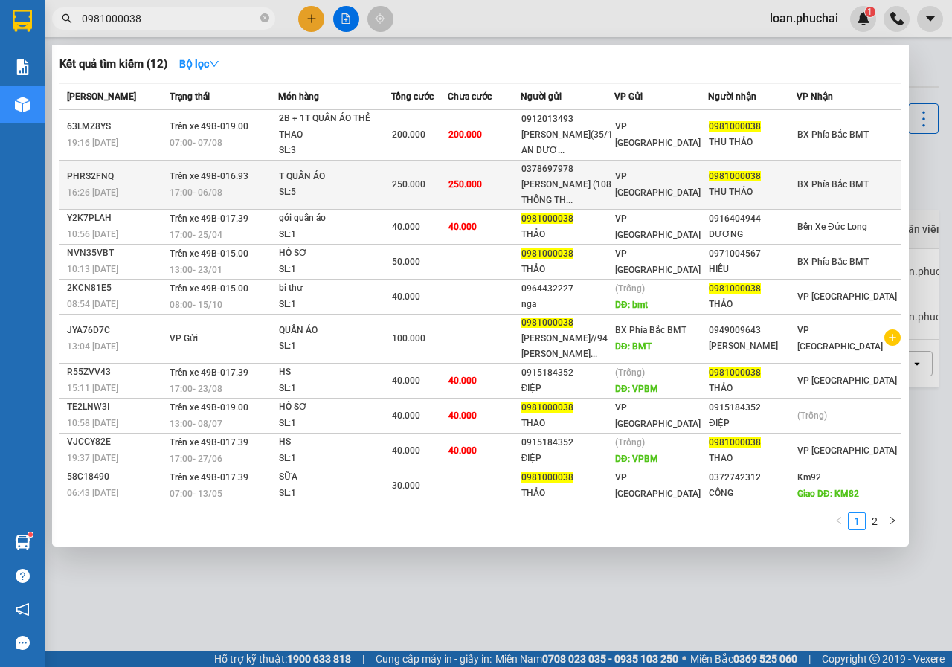
click at [418, 209] on td "250.000" at bounding box center [419, 184] width 57 height 49
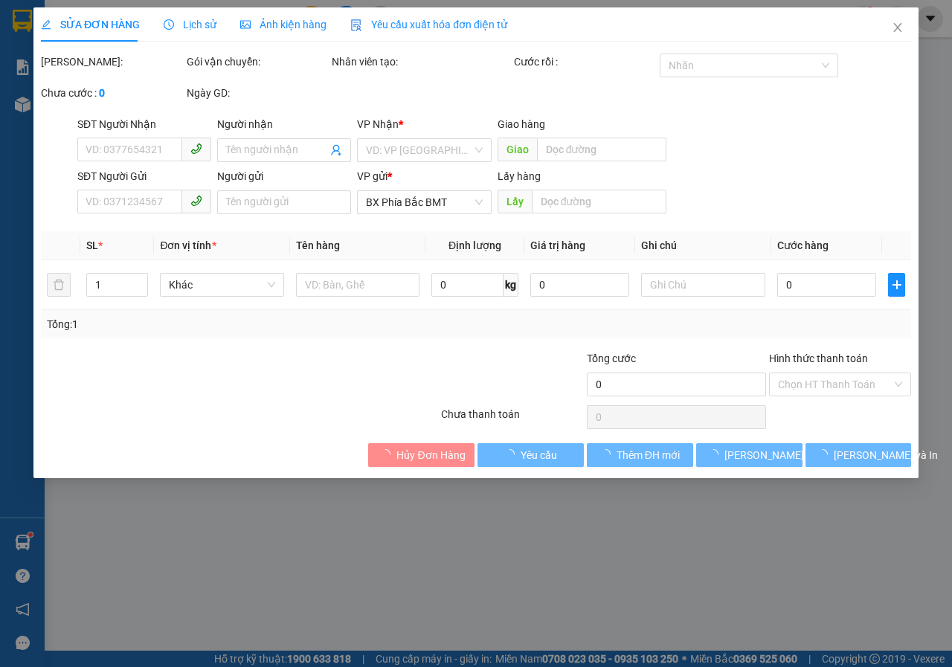
type input "0981000038"
type input "THU THẢO"
type input "0378697978"
type input "[PERSON_NAME] (108 THÔNG THIÊN HỌC)"
type input "250.000"
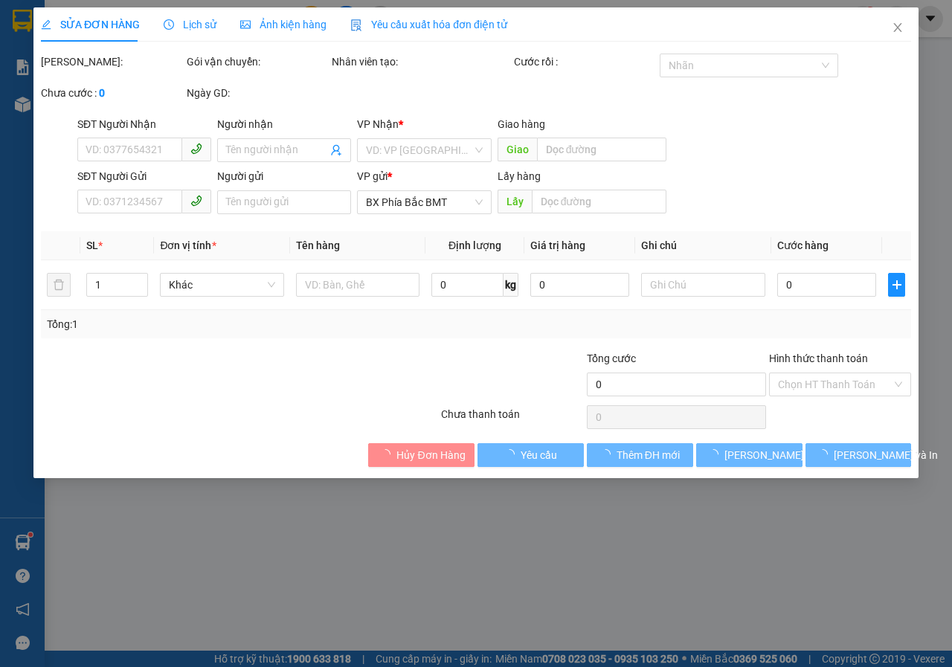
type input "250.000"
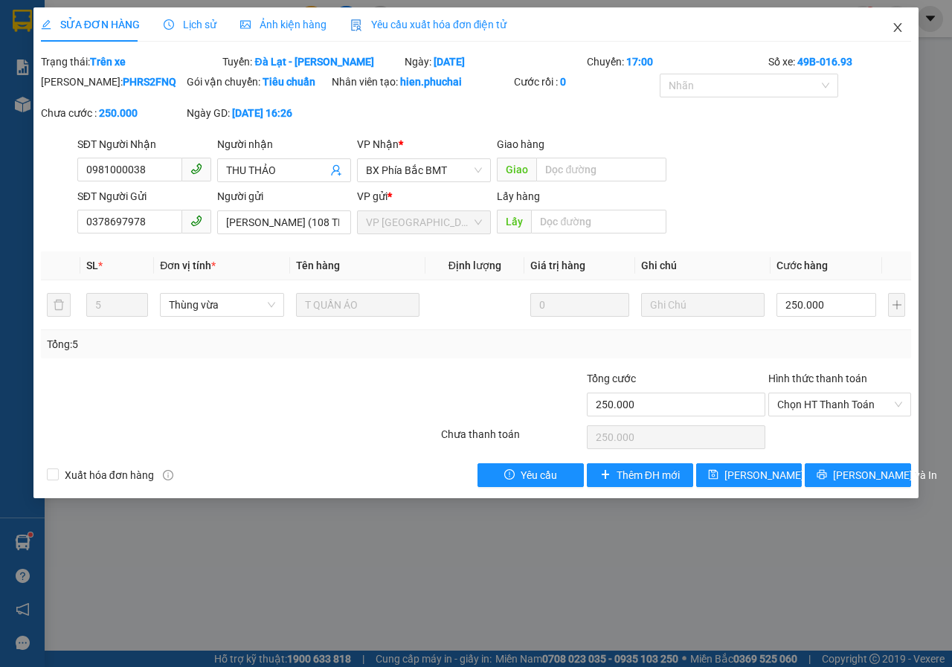
click at [902, 30] on icon "close" at bounding box center [898, 28] width 12 height 12
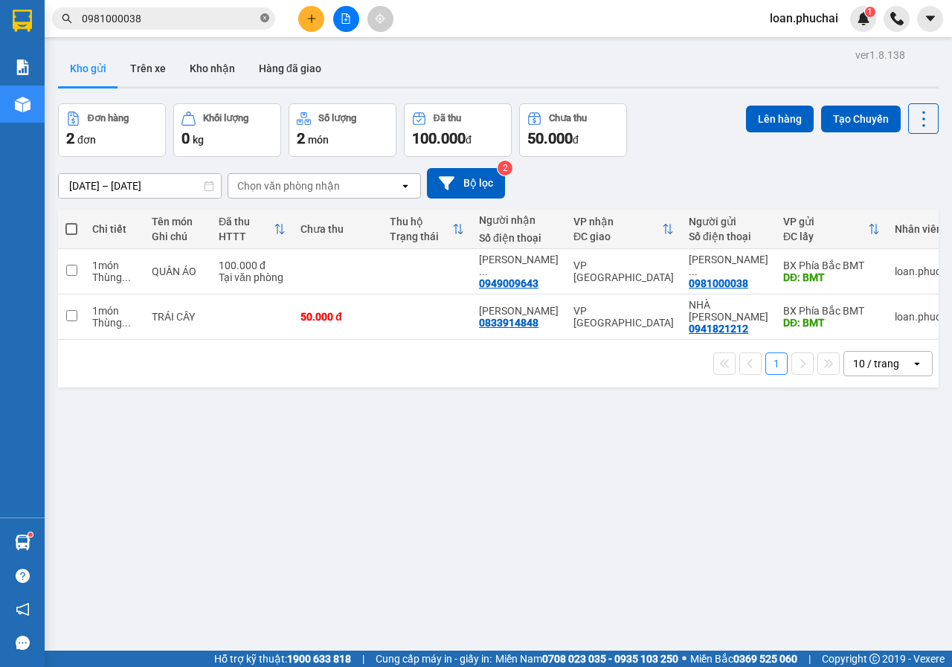
click at [260, 15] on icon "close-circle" at bounding box center [264, 17] width 9 height 9
click at [341, 14] on icon "file-add" at bounding box center [346, 18] width 10 height 10
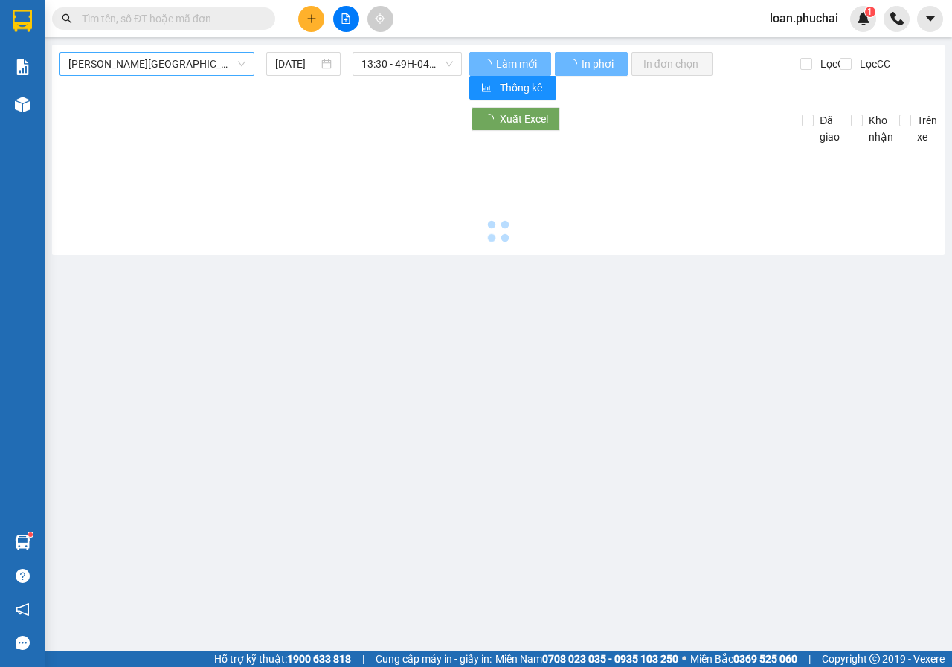
click at [208, 71] on span "[PERSON_NAME][GEOGRAPHIC_DATA]" at bounding box center [156, 64] width 177 height 22
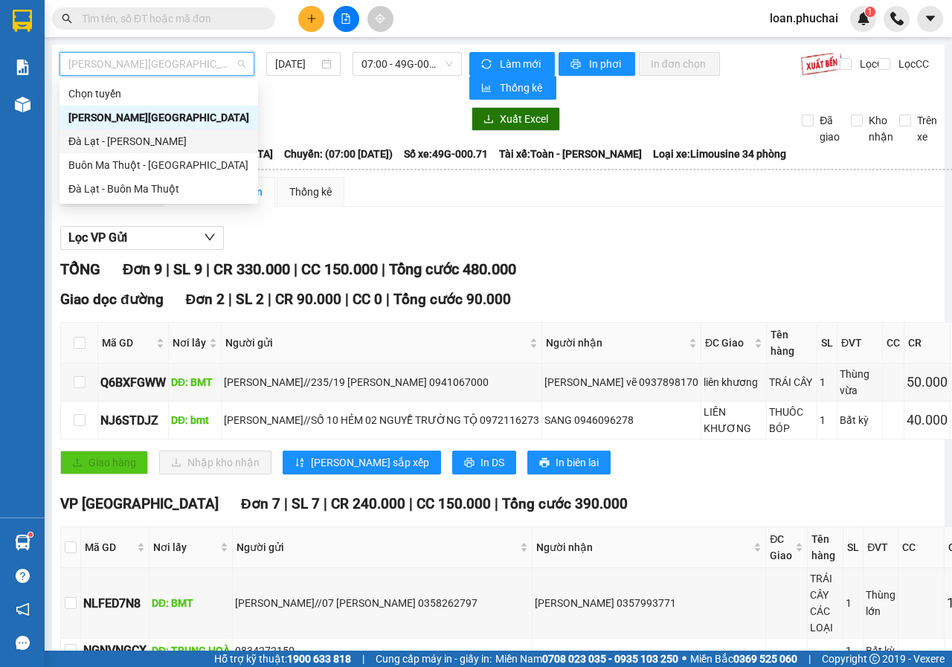
click at [93, 152] on div "Đà Lạt - [PERSON_NAME]" at bounding box center [158, 141] width 199 height 24
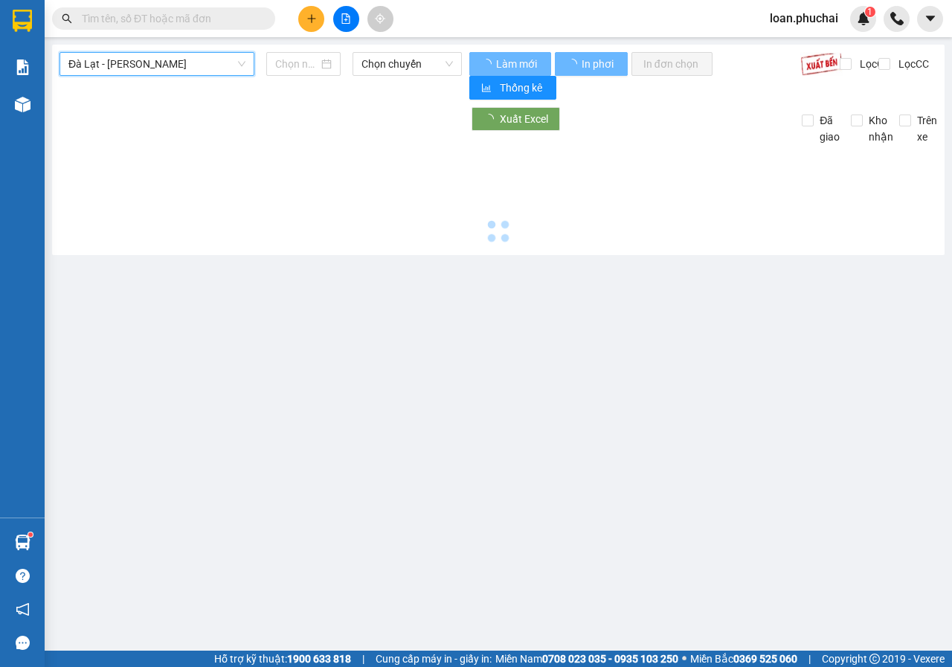
type input "[DATE]"
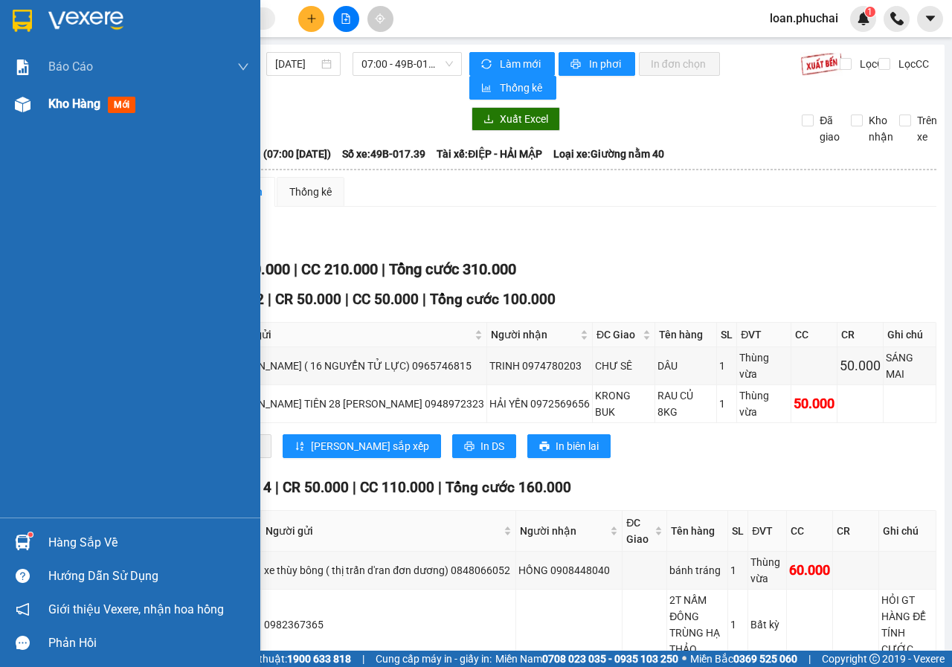
click at [19, 97] on img at bounding box center [23, 105] width 16 height 16
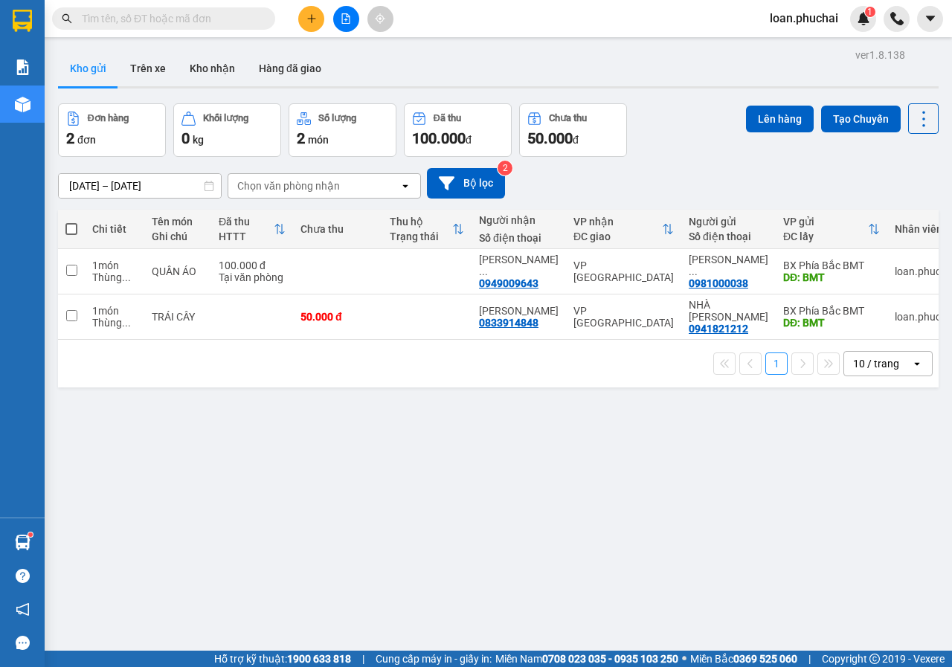
click at [795, 13] on span "loan.phuchai" at bounding box center [804, 18] width 92 height 19
click at [780, 41] on li "Đăng xuất" at bounding box center [804, 46] width 95 height 24
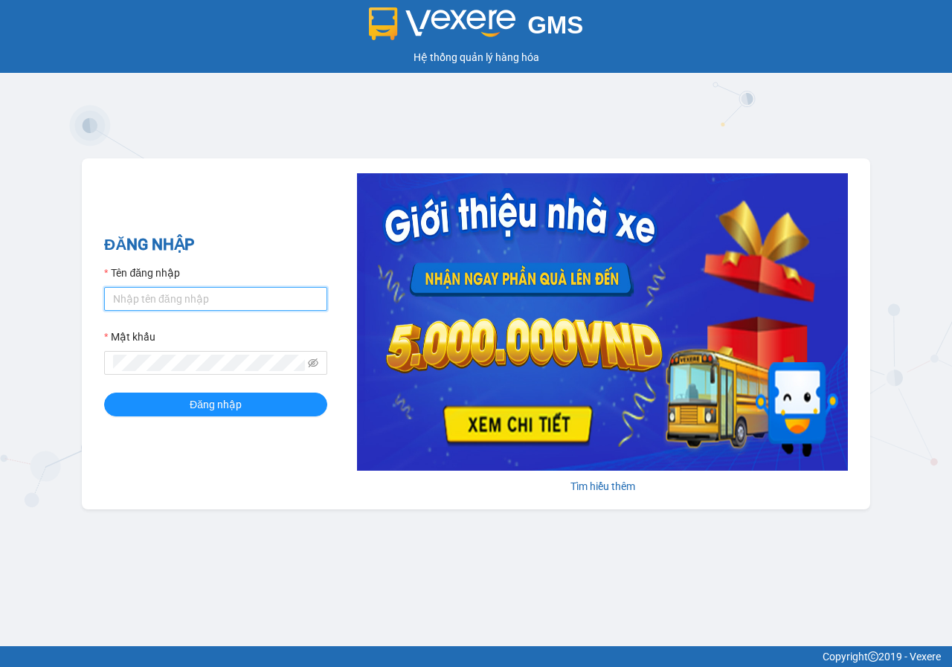
click at [173, 294] on input "Tên đăng nhập" at bounding box center [215, 299] width 223 height 24
type input "huyenbmt.phuchai"
click at [104, 393] on button "Đăng nhập" at bounding box center [215, 405] width 223 height 24
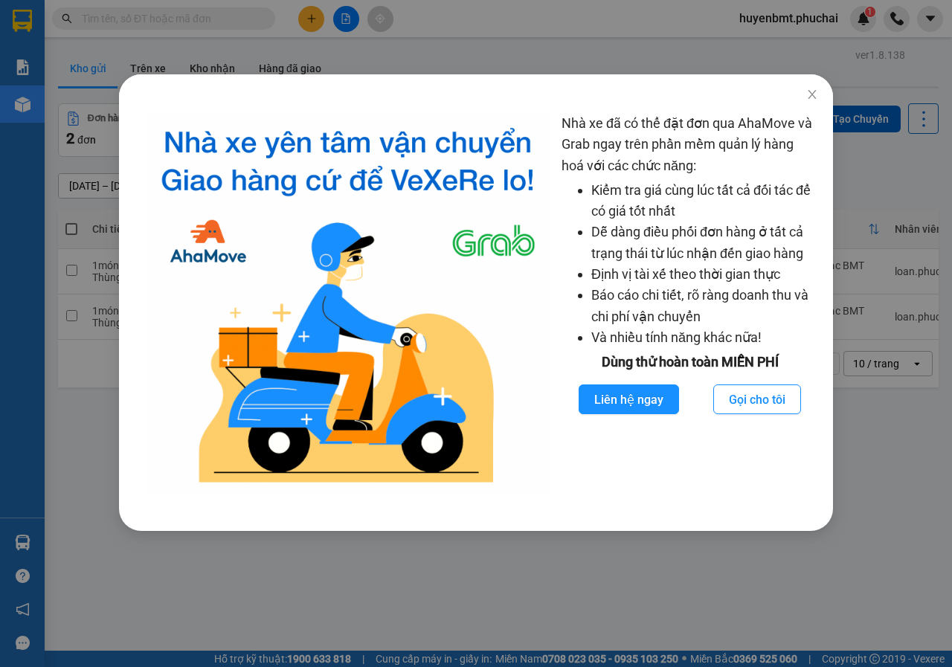
drag, startPoint x: 610, startPoint y: 469, endPoint x: 680, endPoint y: 478, distance: 70.5
click at [613, 471] on div "Nhà xe đã có thể đặt đơn qua AhaMove và Grab ngay trên phần mềm quản lý hàng ho…" at bounding box center [689, 303] width 257 height 381
click at [805, 94] on span "Close" at bounding box center [812, 95] width 42 height 42
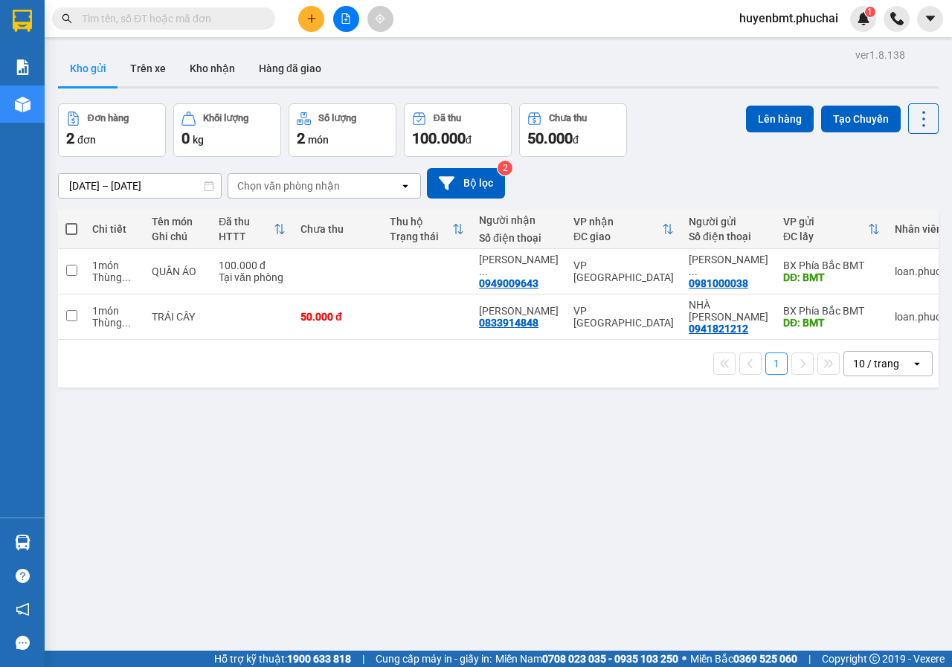
click at [309, 17] on icon "plus" at bounding box center [311, 18] width 10 height 10
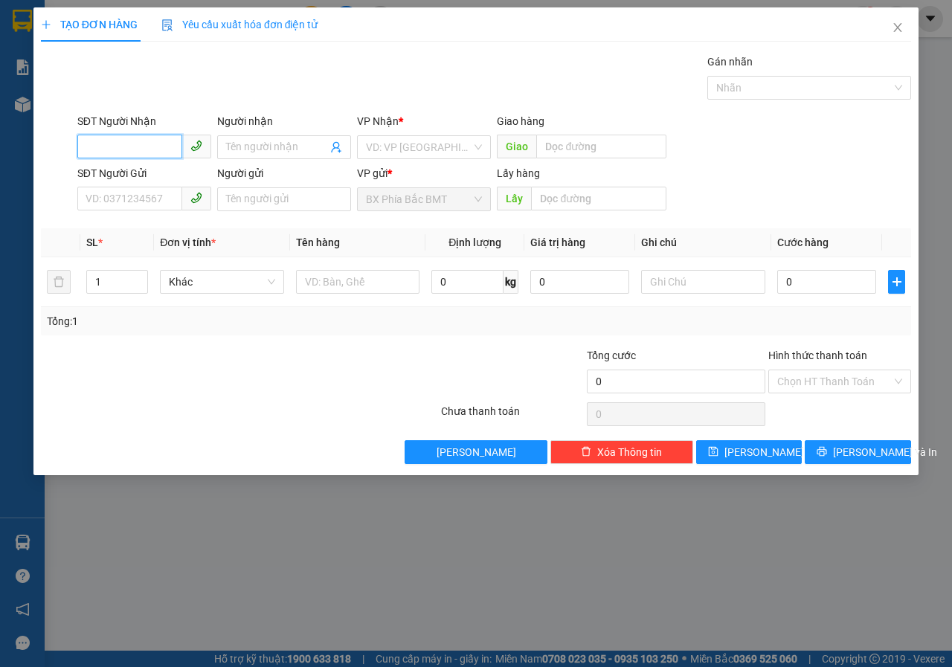
click at [131, 146] on input "SĐT Người Nhận" at bounding box center [129, 147] width 105 height 24
type input "0862049786"
click at [279, 147] on input "Người nhận" at bounding box center [276, 147] width 101 height 16
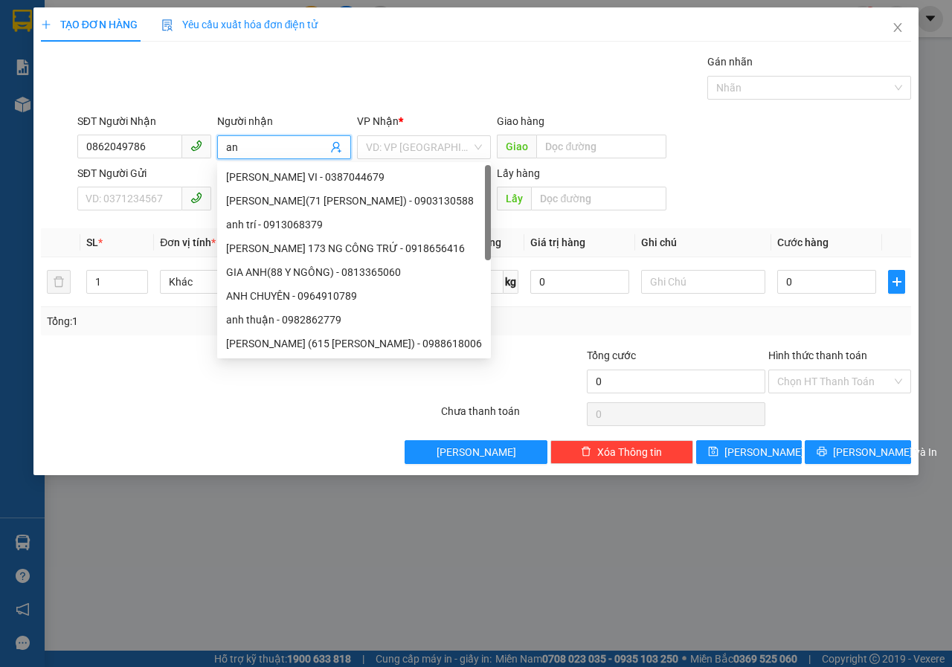
type input "a"
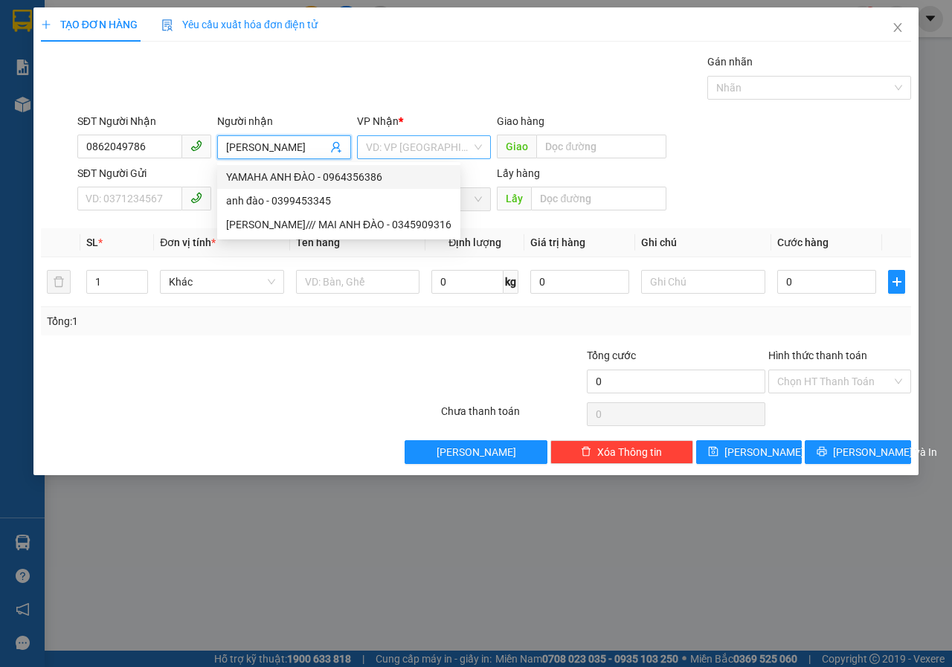
type input "ANH ĐÀO"
click at [416, 149] on input "search" at bounding box center [419, 147] width 106 height 22
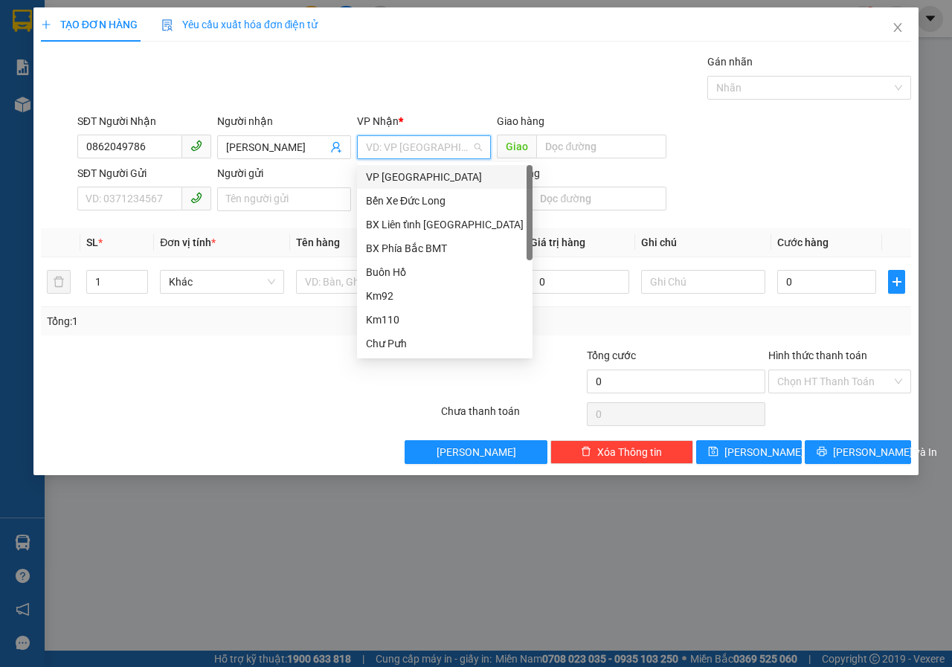
click at [404, 178] on div "VP [GEOGRAPHIC_DATA]" at bounding box center [445, 177] width 158 height 16
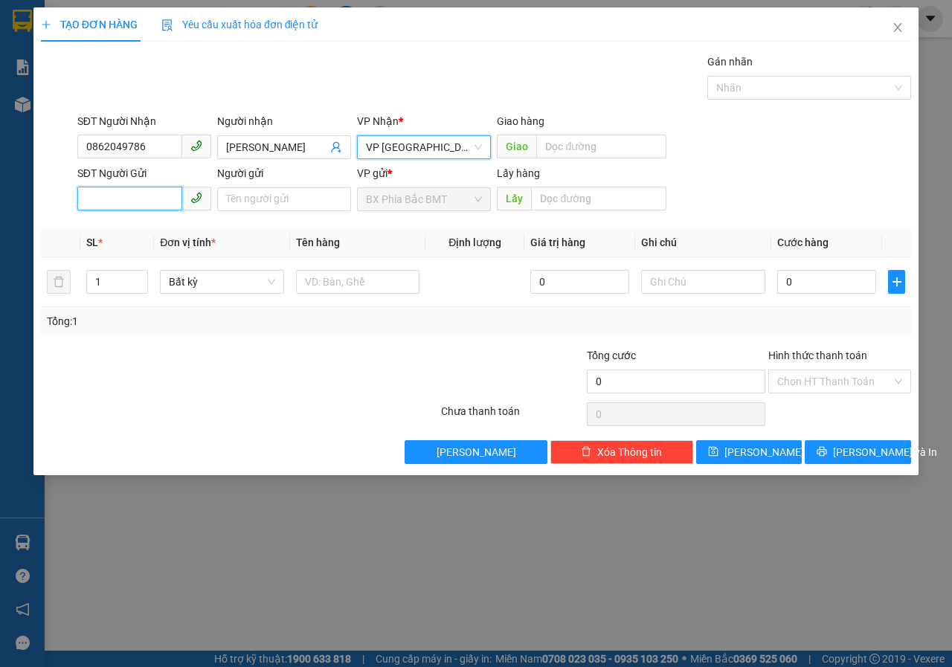
click at [140, 199] on input "SĐT Người Gửi" at bounding box center [129, 199] width 105 height 24
type input "0708509194"
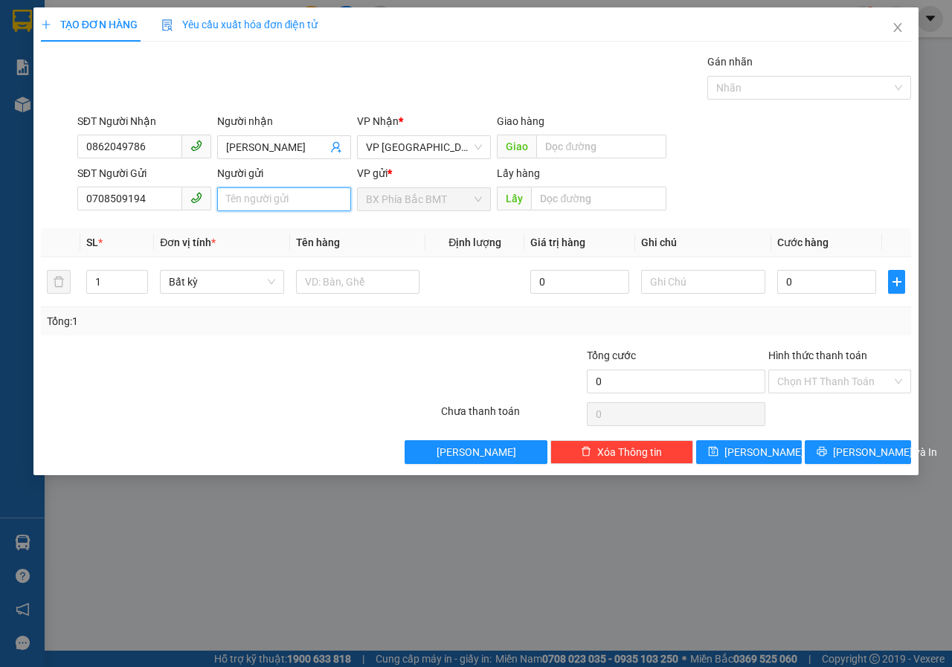
click at [251, 196] on input "Người gửi" at bounding box center [284, 199] width 134 height 24
type input "H'NGUYỆT MLO"
click at [587, 199] on input "text" at bounding box center [598, 199] width 135 height 24
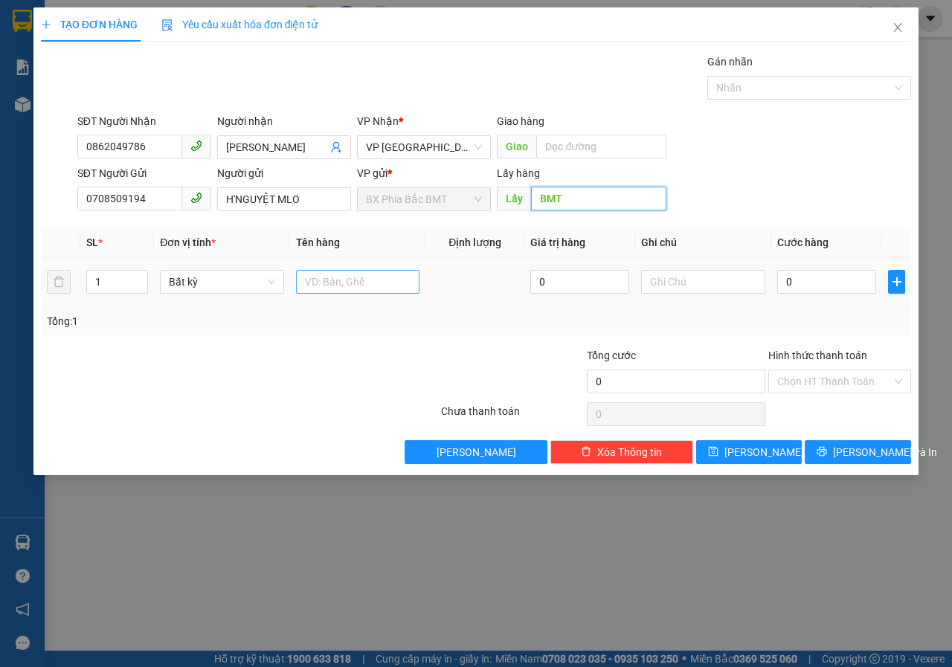
type input "BMT"
click at [350, 282] on input "text" at bounding box center [358, 282] width 124 height 24
type input "SẦU RIÊNG"
click at [654, 283] on input "text" at bounding box center [703, 282] width 124 height 24
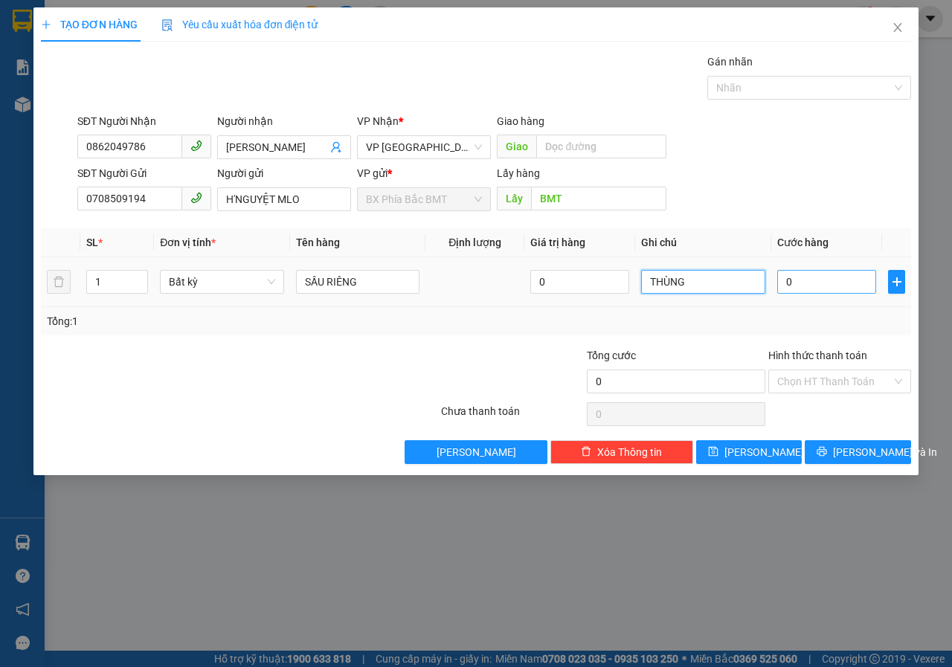
type input "THÙNG"
click at [804, 289] on input "0" at bounding box center [826, 282] width 99 height 24
click at [667, 555] on div "TẠO ĐƠN HÀNG Yêu cầu xuất hóa đơn điện tử Transit Pickup Surcharge Ids Transit …" at bounding box center [476, 333] width 952 height 667
click at [805, 276] on input "0" at bounding box center [826, 282] width 99 height 24
type input "6"
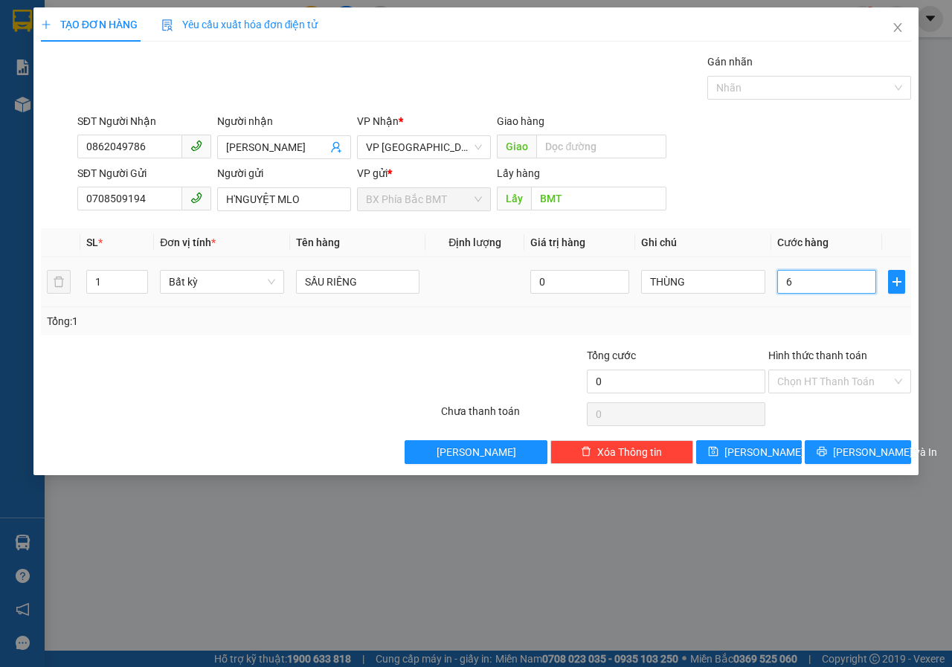
type input "6"
type input "60"
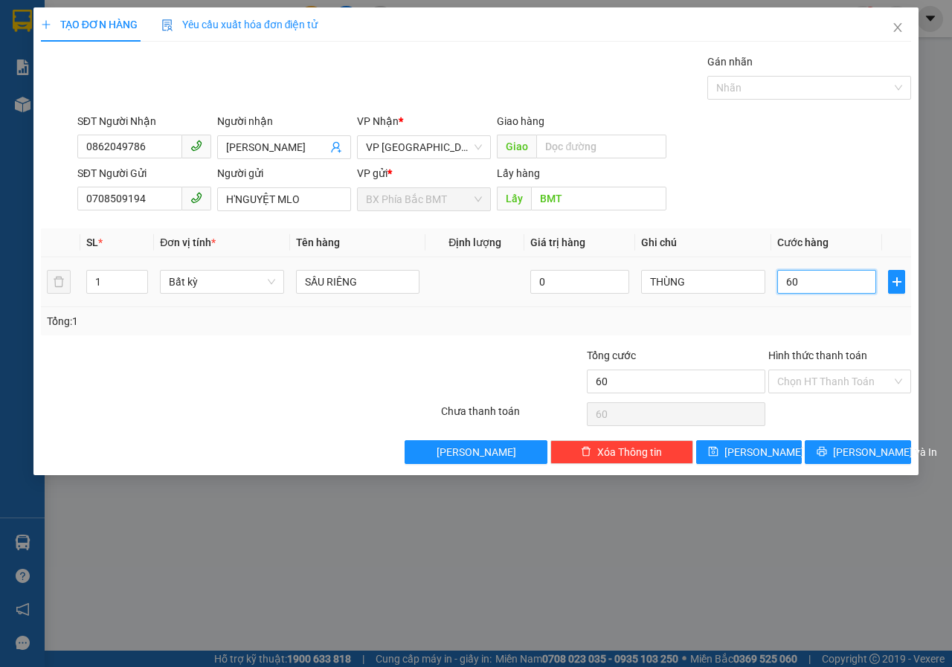
type input "600"
type input "6.000"
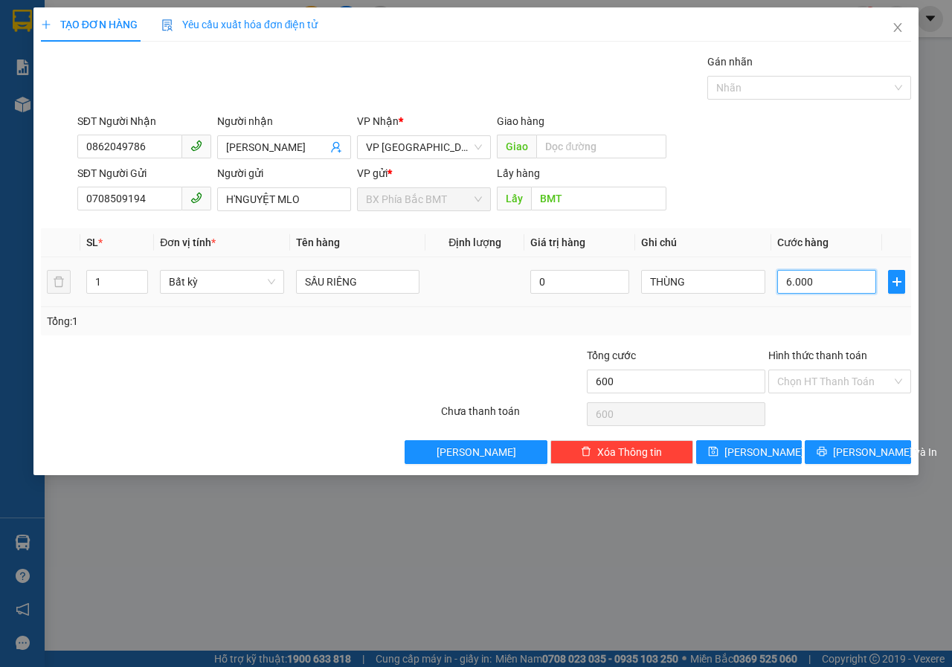
type input "6.000"
type input "60.000"
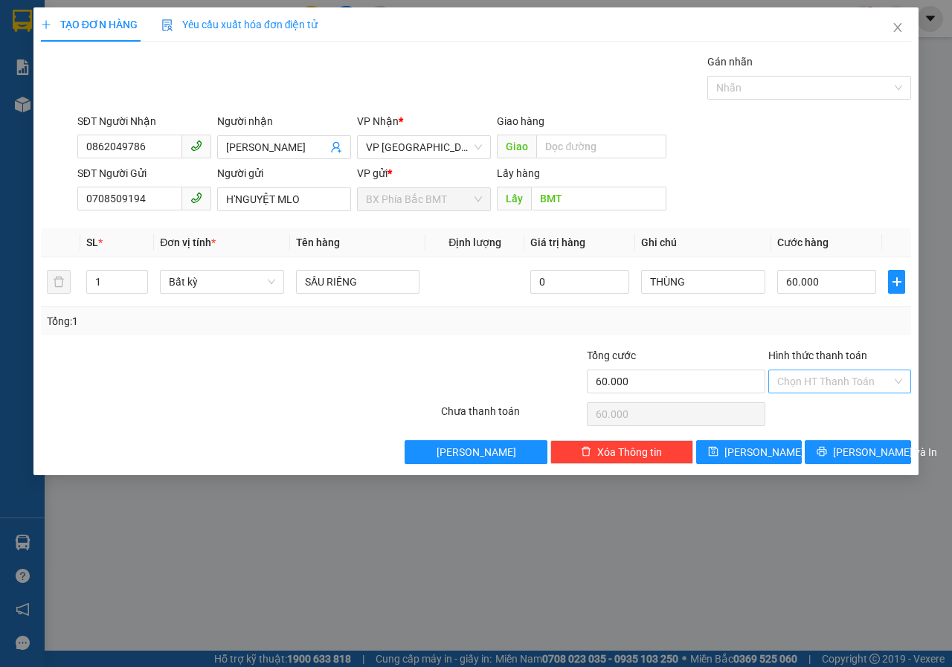
click at [837, 386] on input "Hình thức thanh toán" at bounding box center [834, 381] width 115 height 22
click at [823, 416] on div "Tại văn phòng" at bounding box center [839, 411] width 125 height 16
type input "0"
click at [859, 448] on span "[PERSON_NAME] và In" at bounding box center [885, 452] width 104 height 16
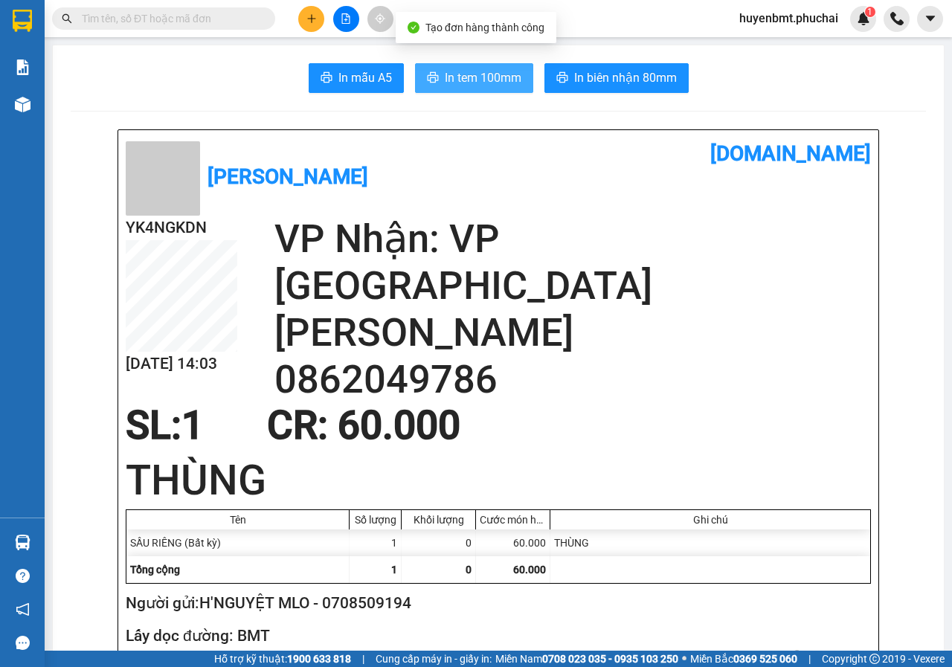
click at [483, 83] on span "In tem 100mm" at bounding box center [483, 77] width 77 height 19
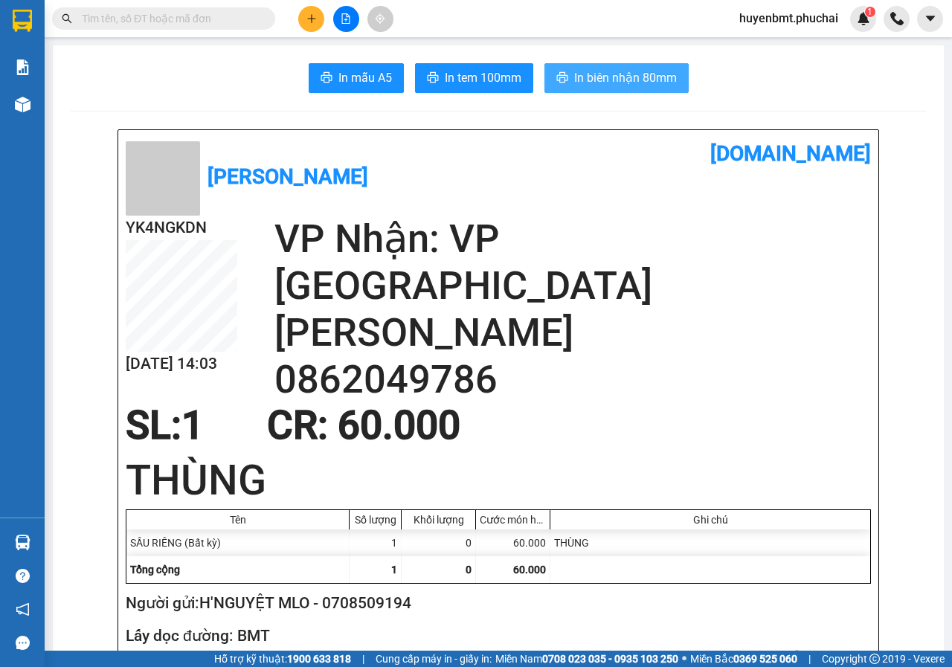
click at [634, 71] on span "In biên nhận 80mm" at bounding box center [625, 77] width 103 height 19
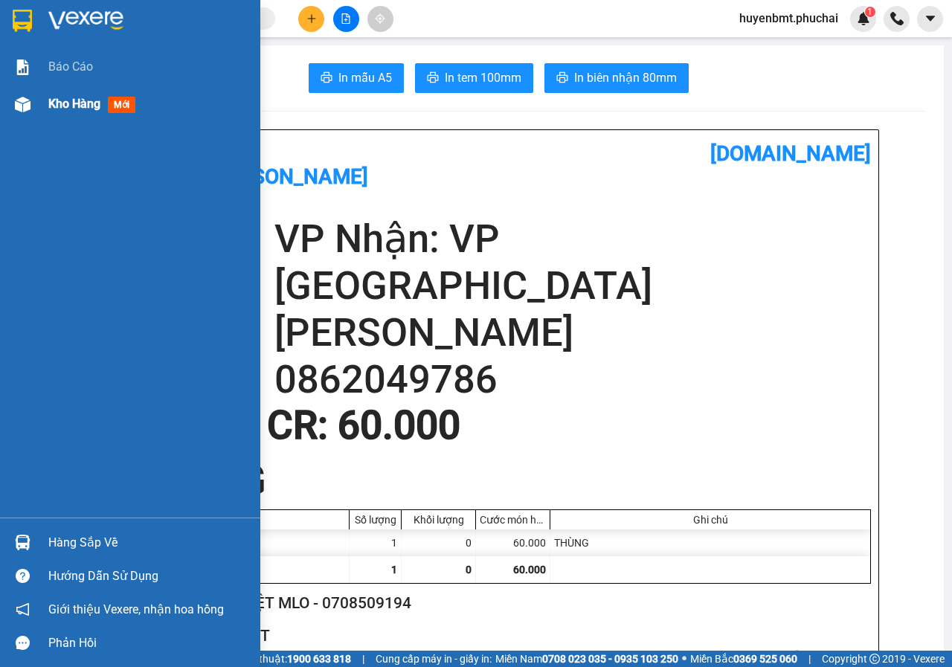
click at [60, 94] on div "Kho hàng mới" at bounding box center [148, 104] width 201 height 37
